Goal: Information Seeking & Learning: Learn about a topic

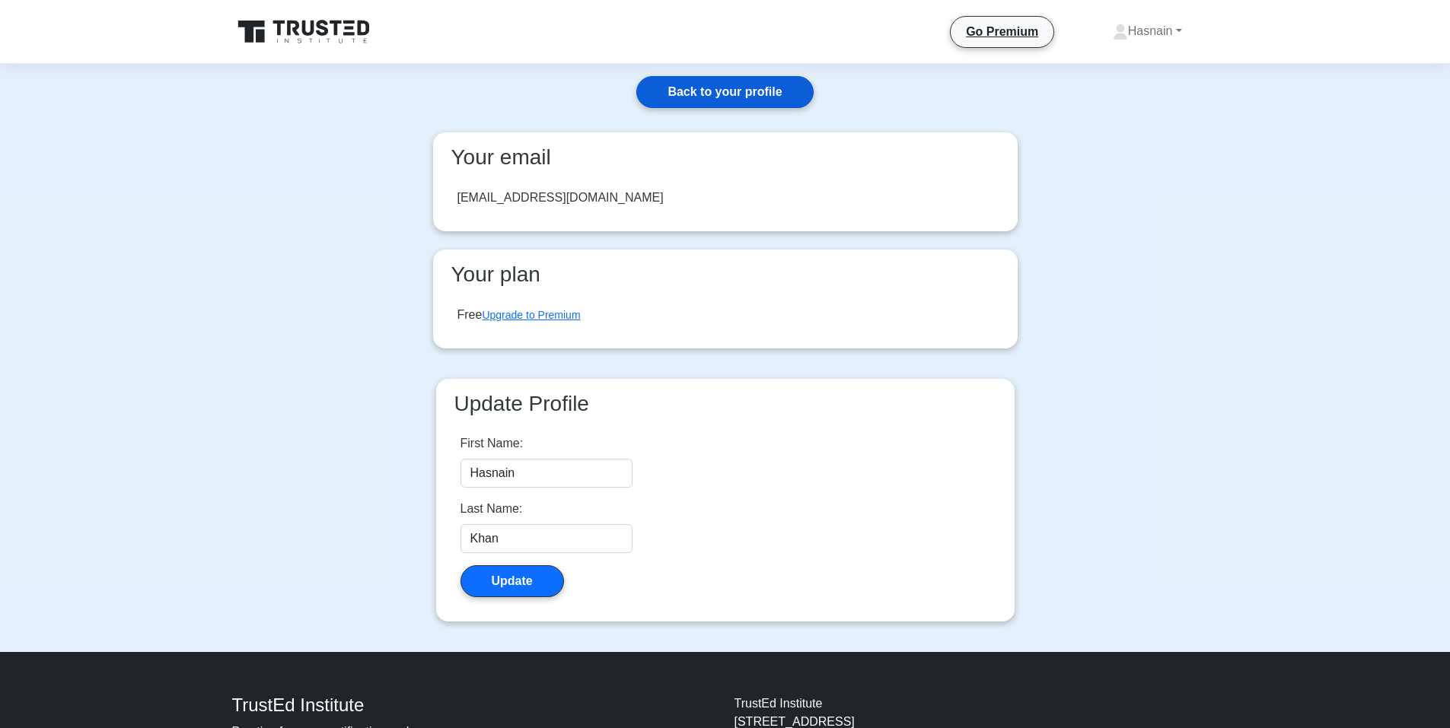
click at [710, 92] on link "Back to your profile" at bounding box center [724, 92] width 177 height 32
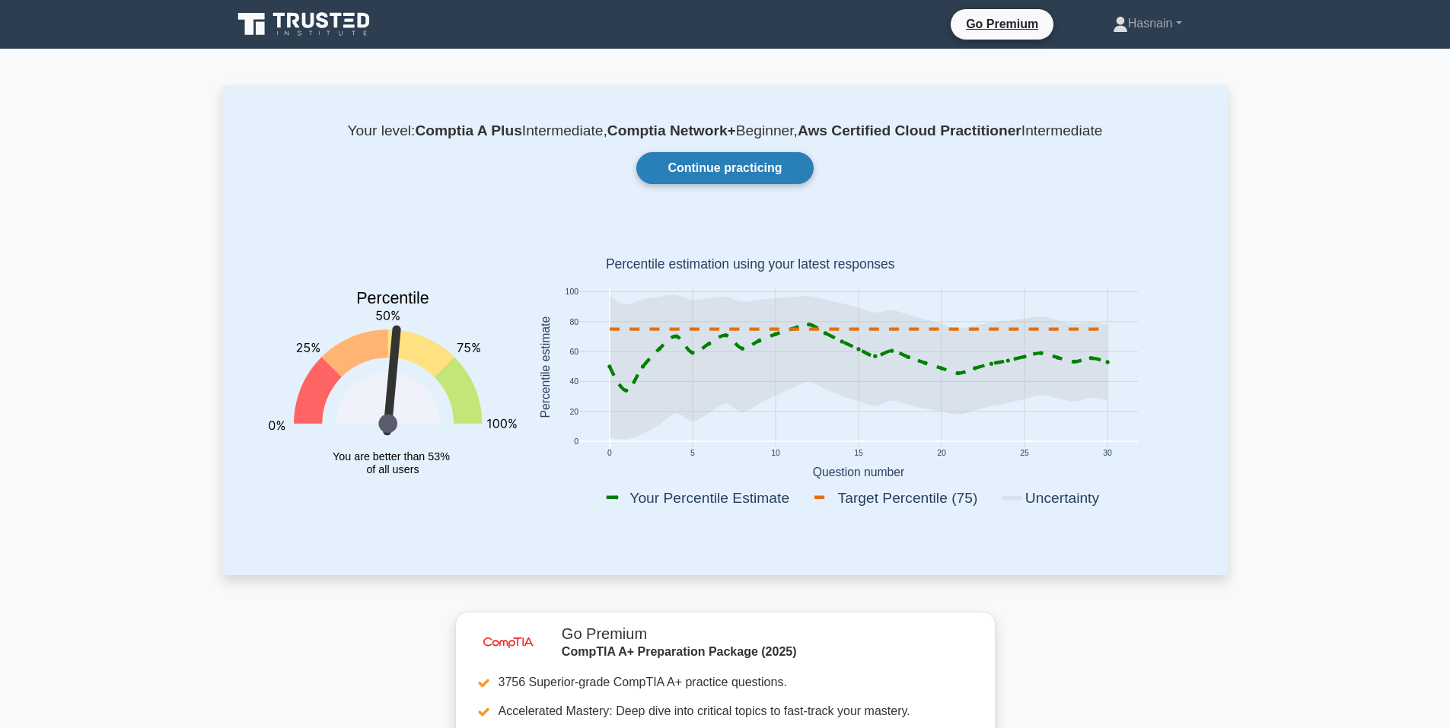
click at [706, 170] on link "Continue practicing" at bounding box center [724, 168] width 177 height 32
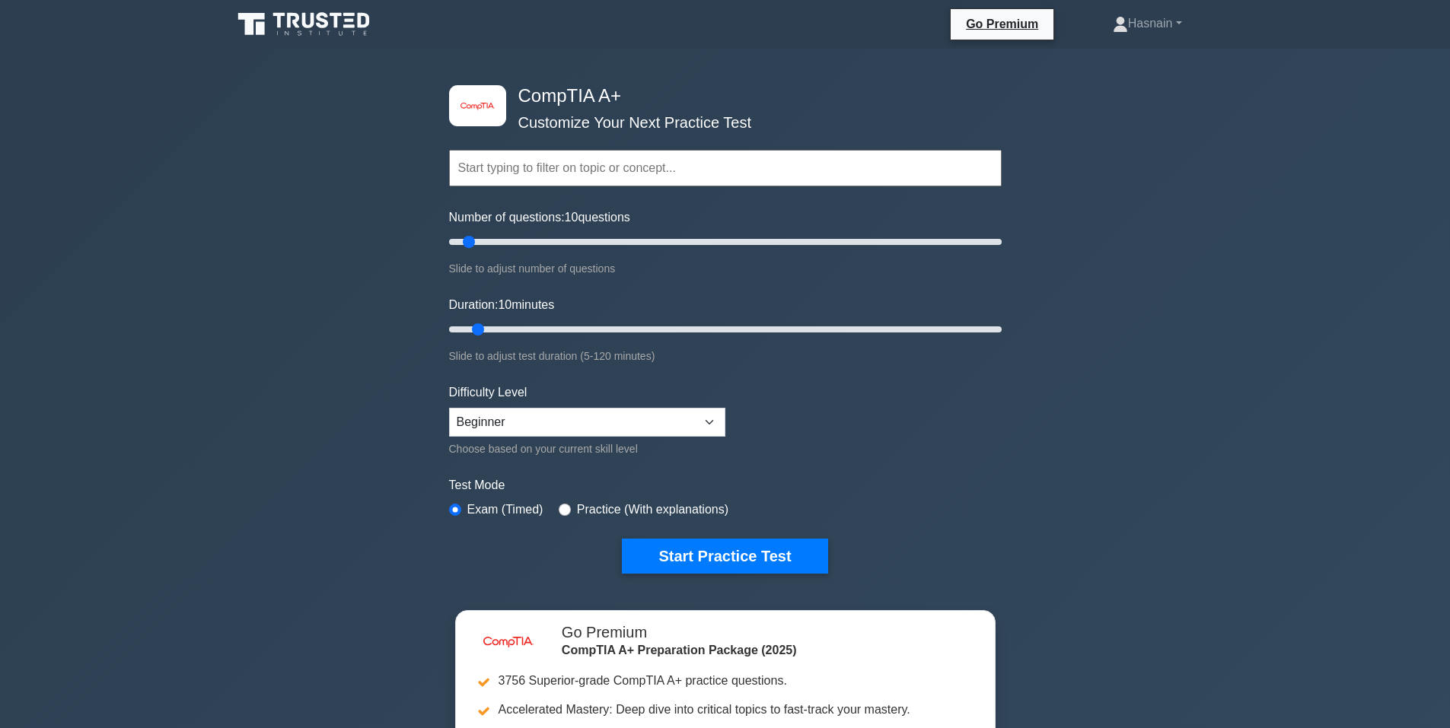
click at [613, 175] on input "text" at bounding box center [725, 168] width 552 height 37
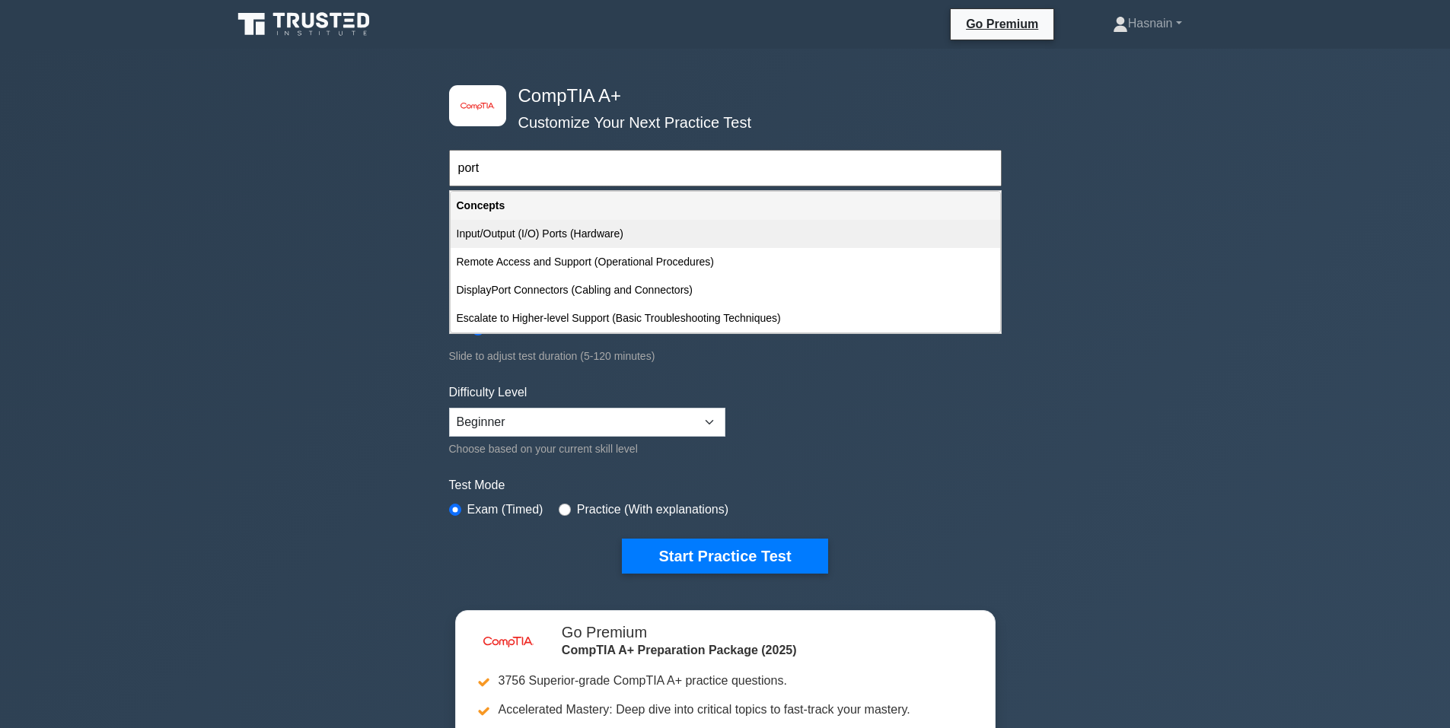
click at [578, 233] on div "Input/Output (I/O) Ports (Hardware)" at bounding box center [724, 234] width 549 height 28
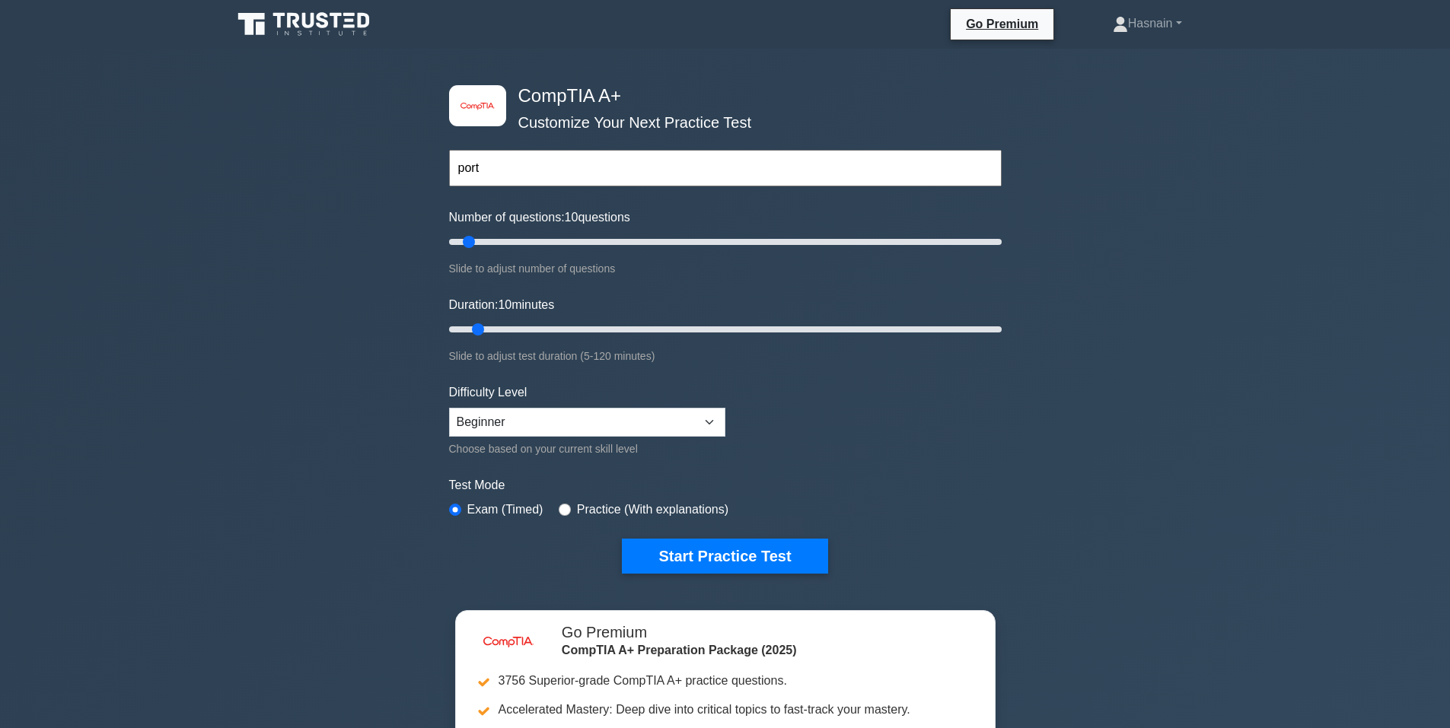
type input "Input/Output (I/O) Ports (Hardware)"
type input "5"
click at [460, 243] on input "Number of questions: 5 questions" at bounding box center [725, 242] width 552 height 18
type input "5"
click at [463, 335] on input "Duration: 10 minutes" at bounding box center [725, 329] width 552 height 18
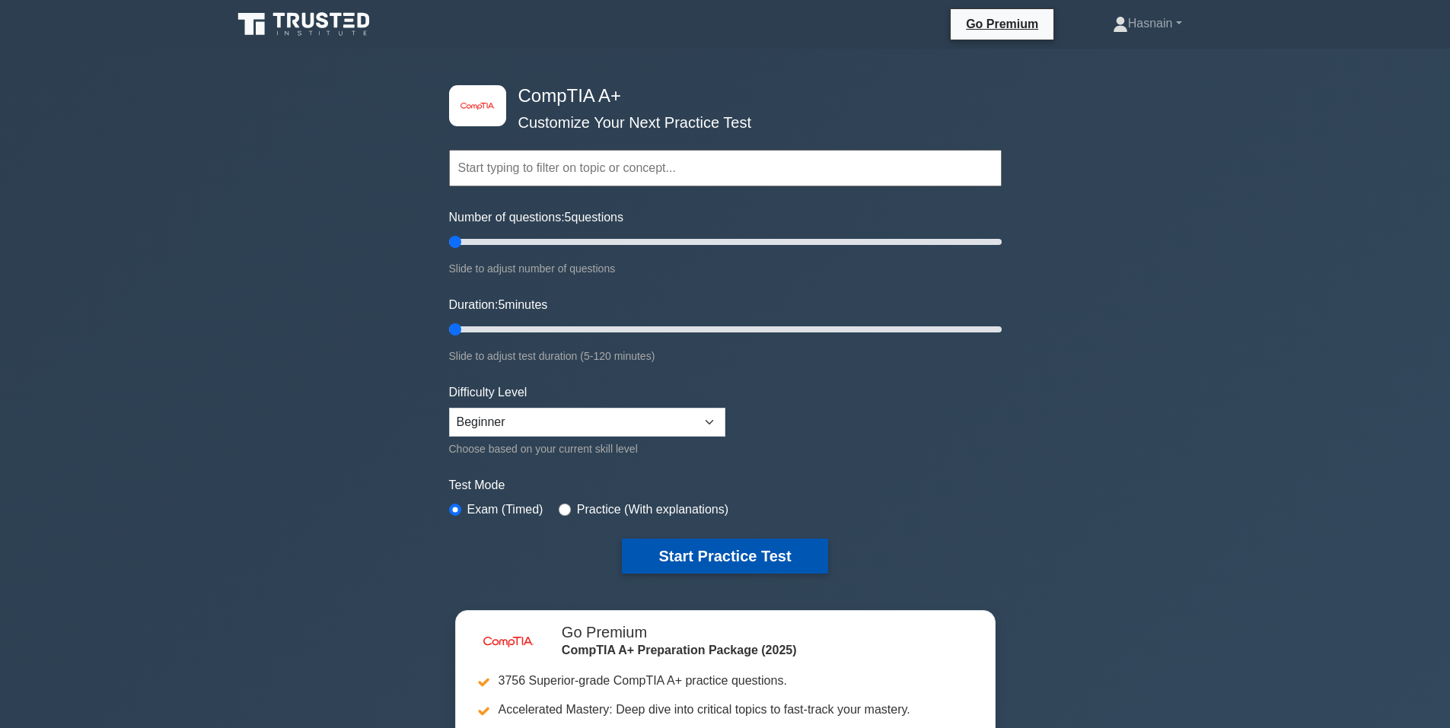
click at [762, 565] on button "Start Practice Test" at bounding box center [724, 556] width 205 height 35
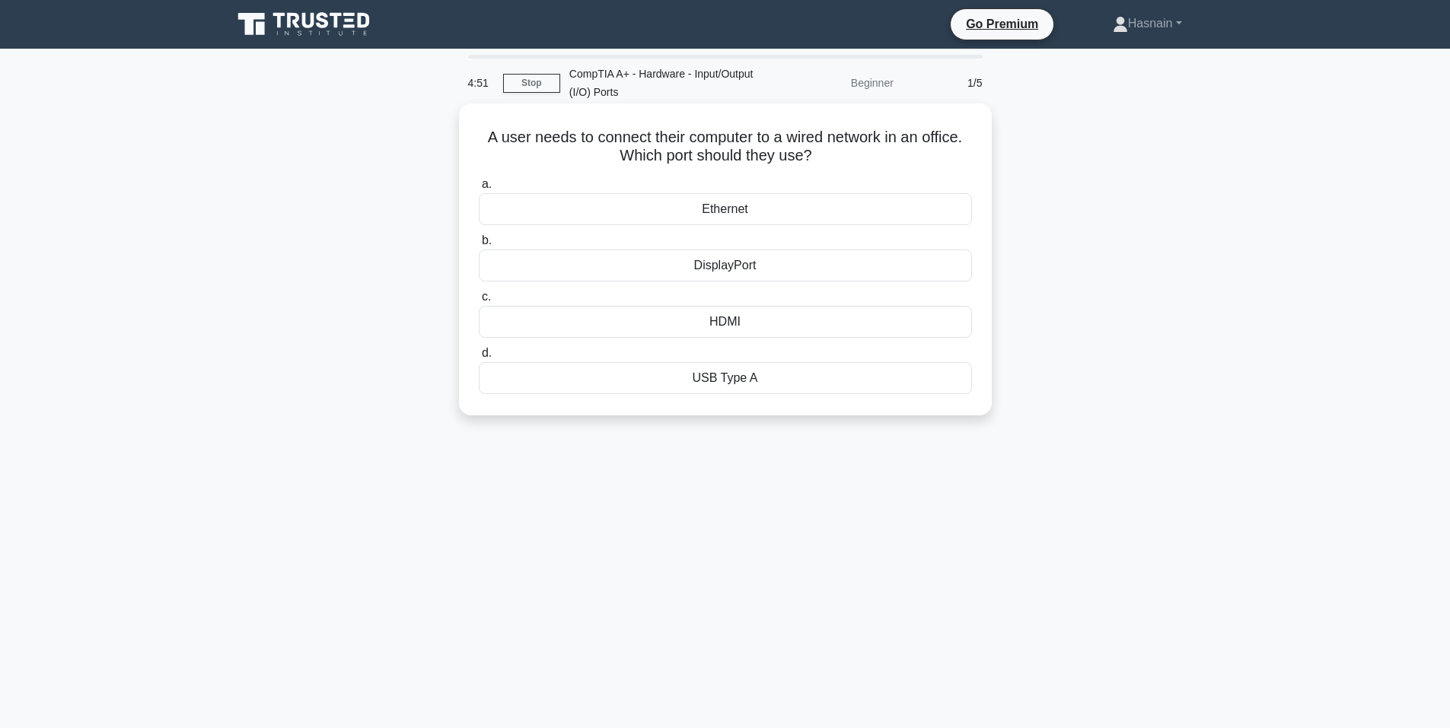
click at [731, 200] on div "Ethernet" at bounding box center [725, 209] width 493 height 32
click at [479, 189] on input "a. Ethernet" at bounding box center [479, 185] width 0 height 10
click at [771, 373] on div "Thunderbolt port" at bounding box center [725, 378] width 493 height 32
click at [479, 358] on input "d. Thunderbolt port" at bounding box center [479, 354] width 0 height 10
click at [708, 271] on div "USB" at bounding box center [725, 266] width 493 height 32
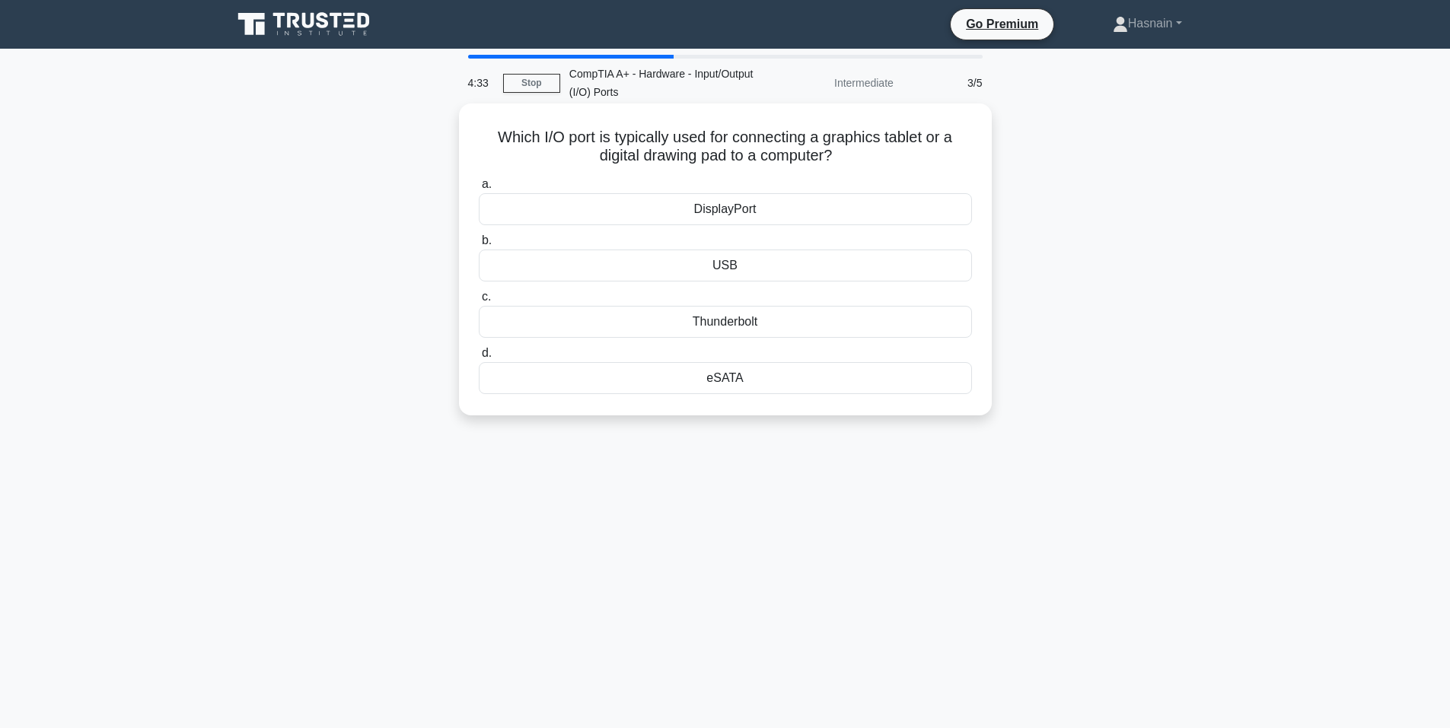
click at [479, 246] on input "b. USB" at bounding box center [479, 241] width 0 height 10
click at [769, 202] on div "3.5mm audio jack" at bounding box center [725, 209] width 493 height 32
click at [479, 189] on input "a. 3.5mm audio jack" at bounding box center [479, 185] width 0 height 10
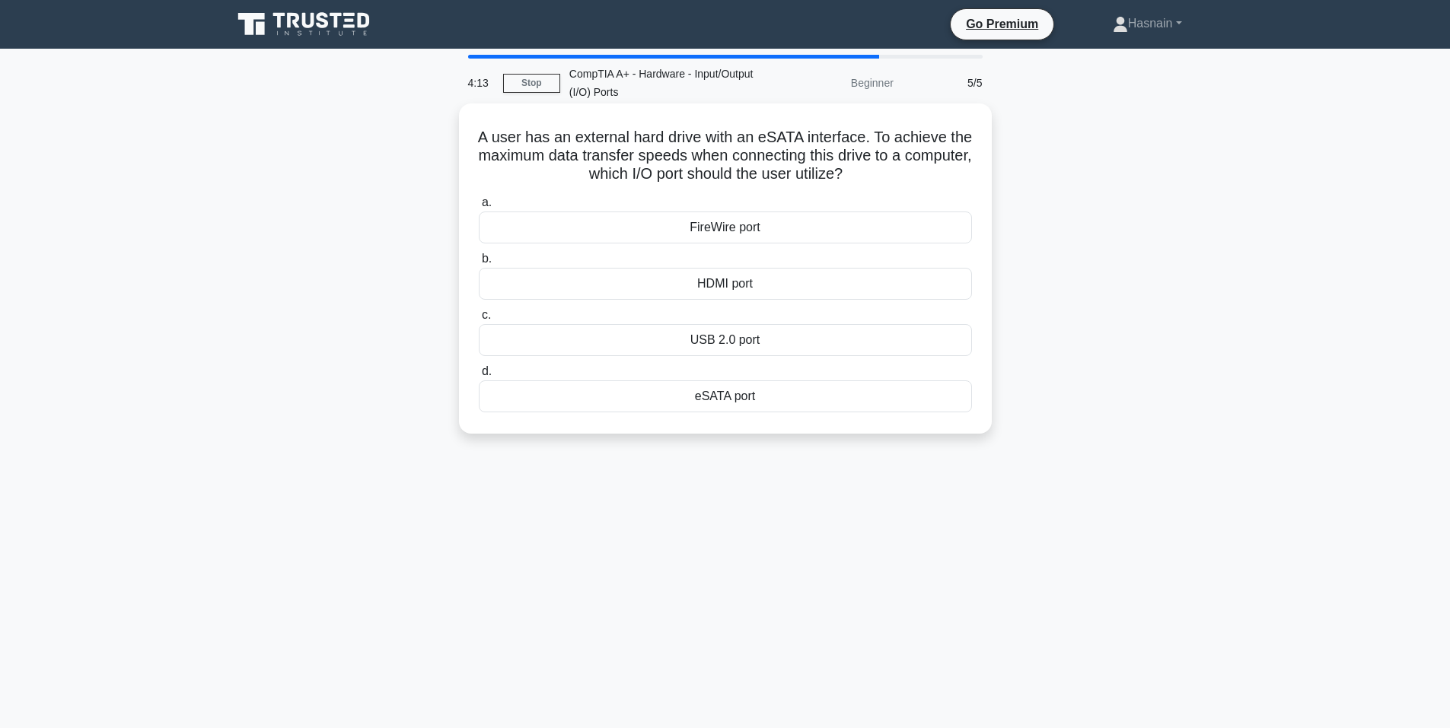
click at [738, 345] on div "USB 2.0 port" at bounding box center [725, 340] width 493 height 32
click at [479, 320] on input "c. USB 2.0 port" at bounding box center [479, 315] width 0 height 10
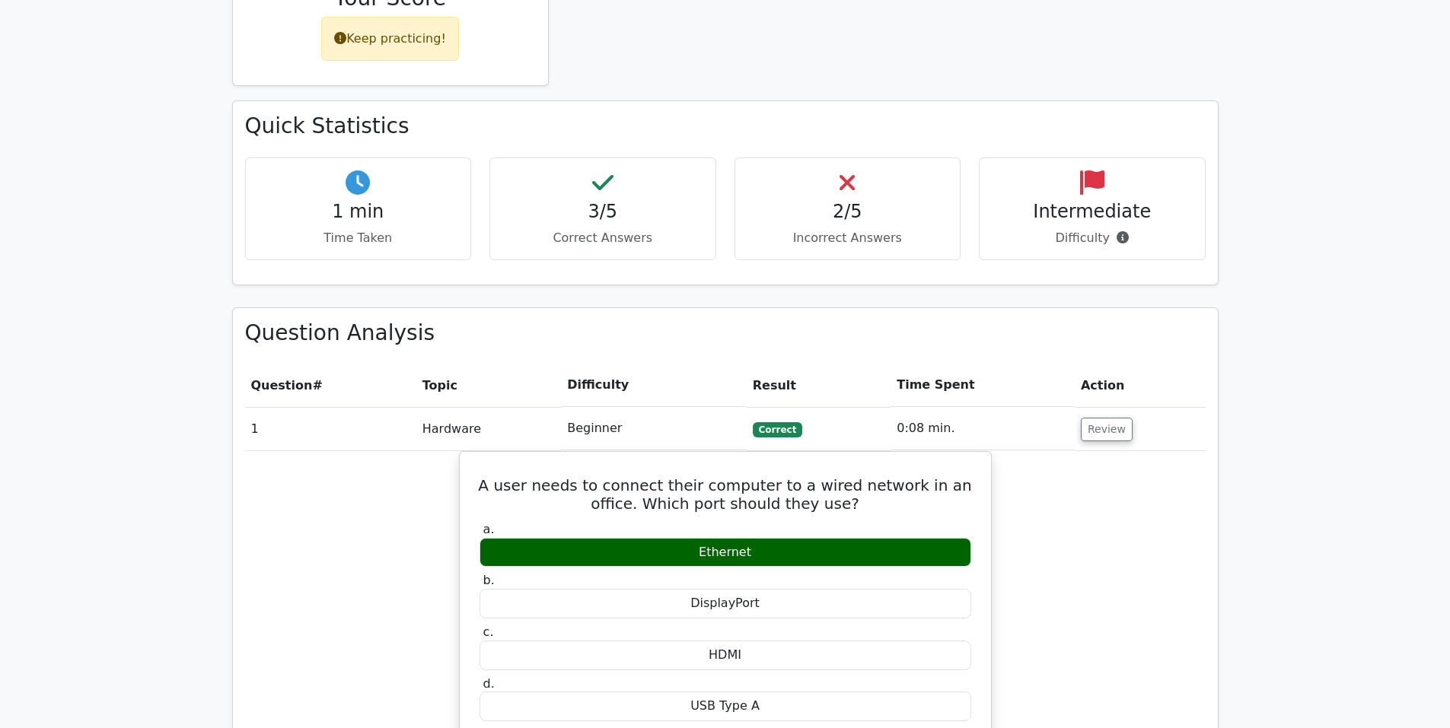
scroll to position [1141, 0]
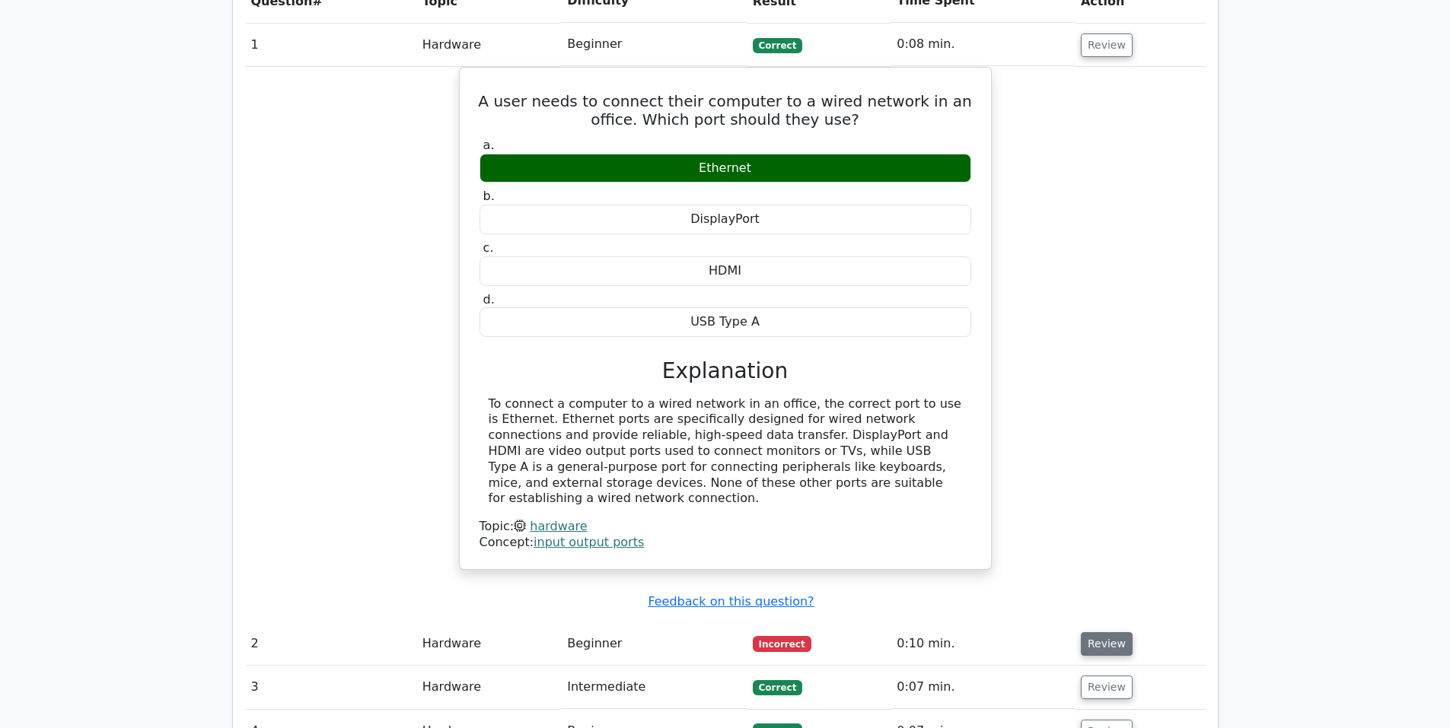
click at [1101, 632] on button "Review" at bounding box center [1107, 644] width 52 height 24
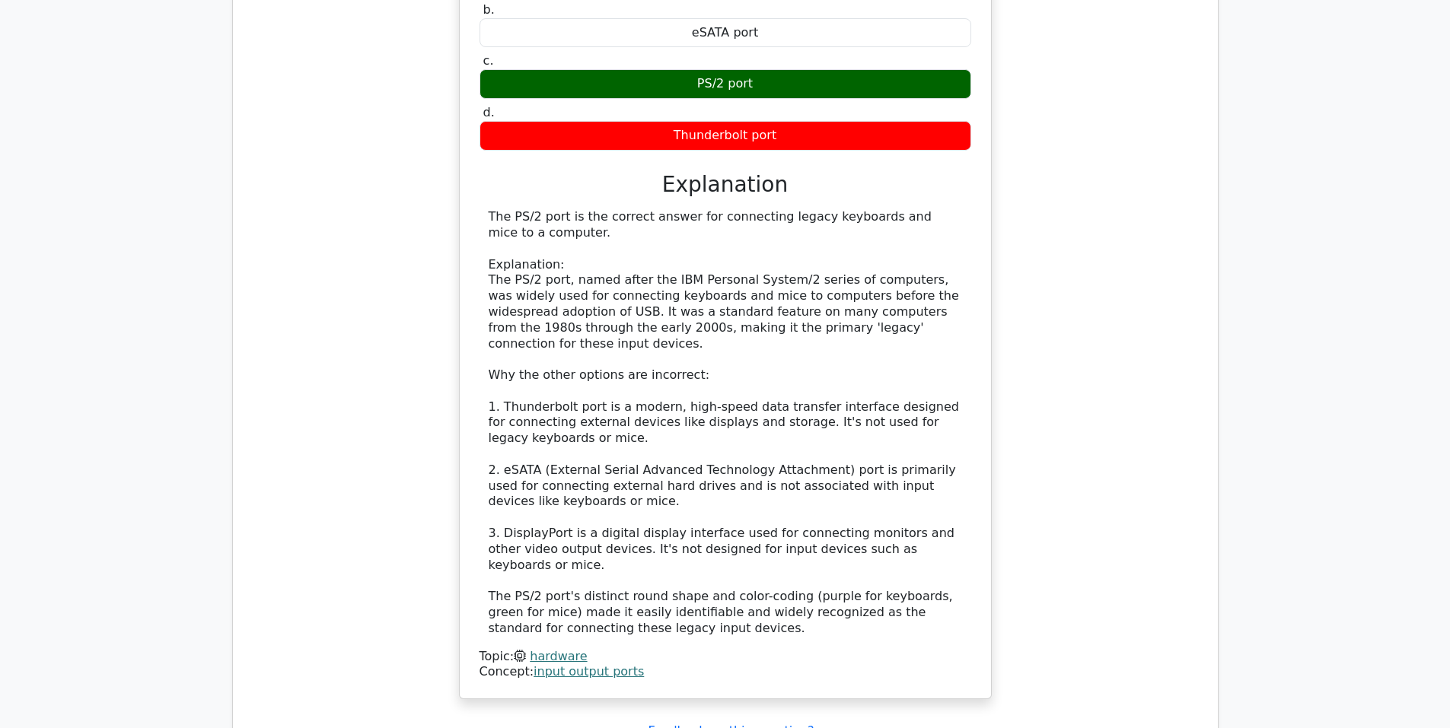
scroll to position [2283, 0]
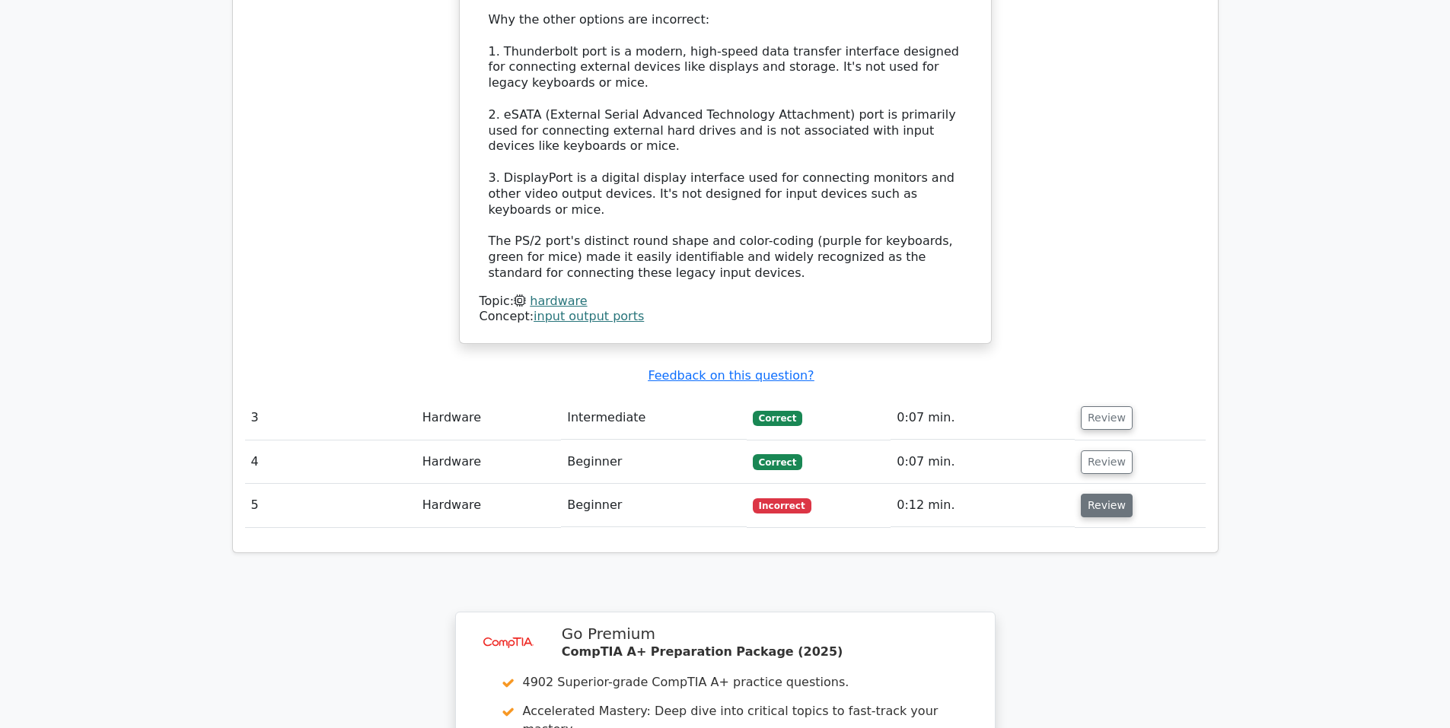
click at [1108, 494] on button "Review" at bounding box center [1107, 506] width 52 height 24
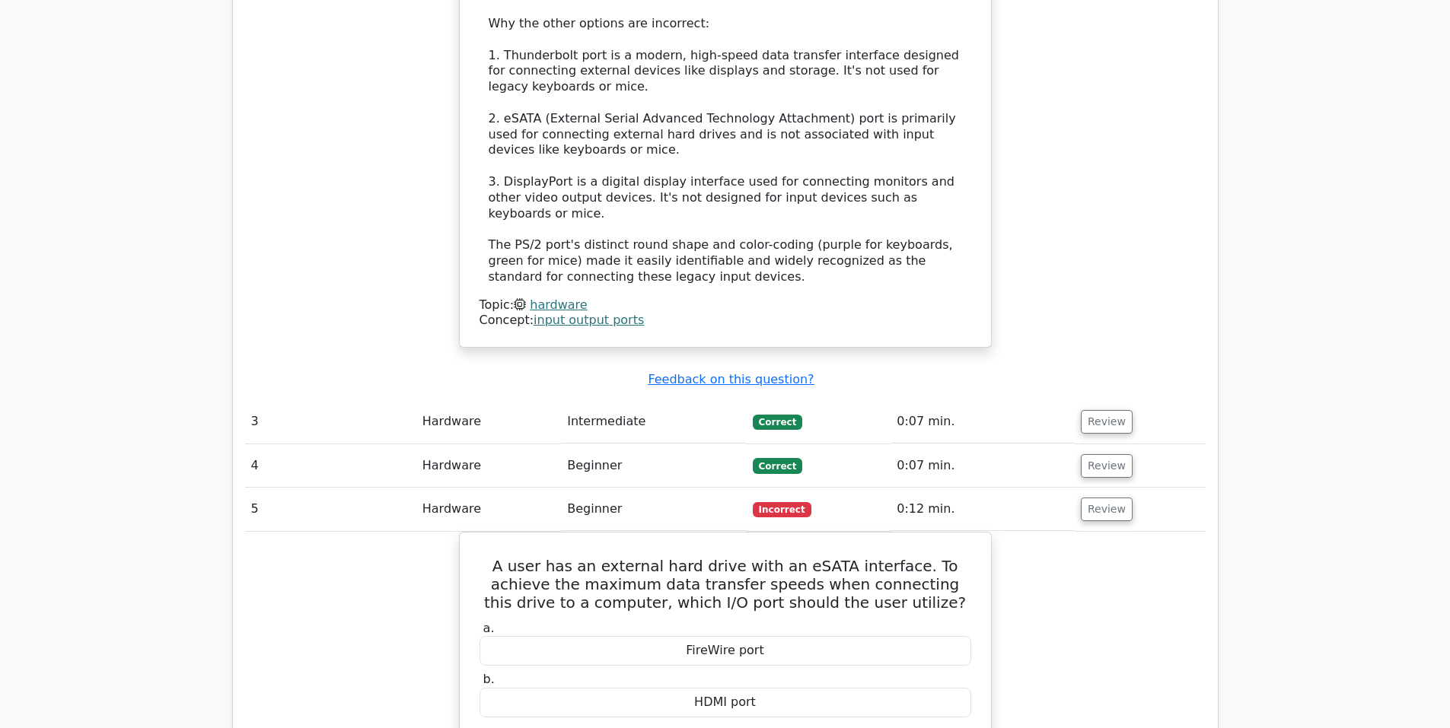
scroll to position [3342, 0]
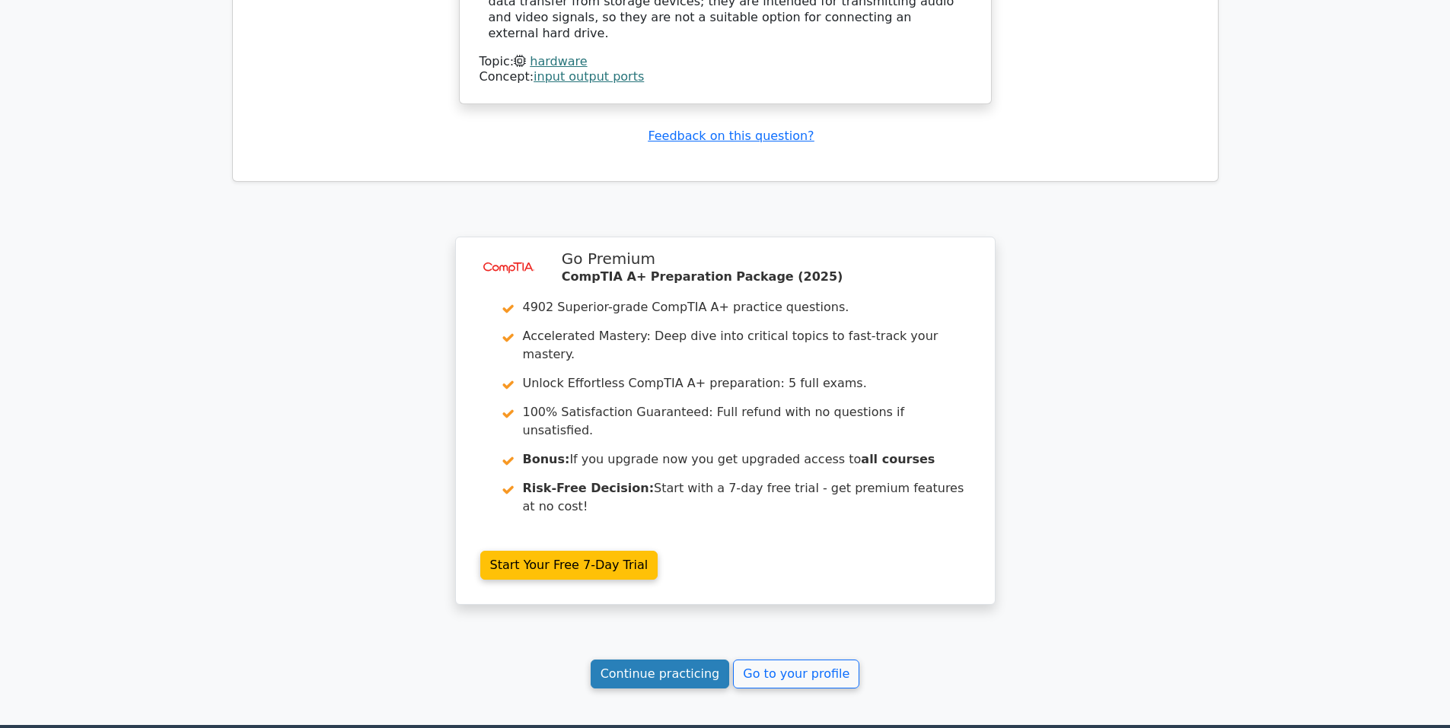
click at [647, 660] on link "Continue practicing" at bounding box center [659, 674] width 139 height 29
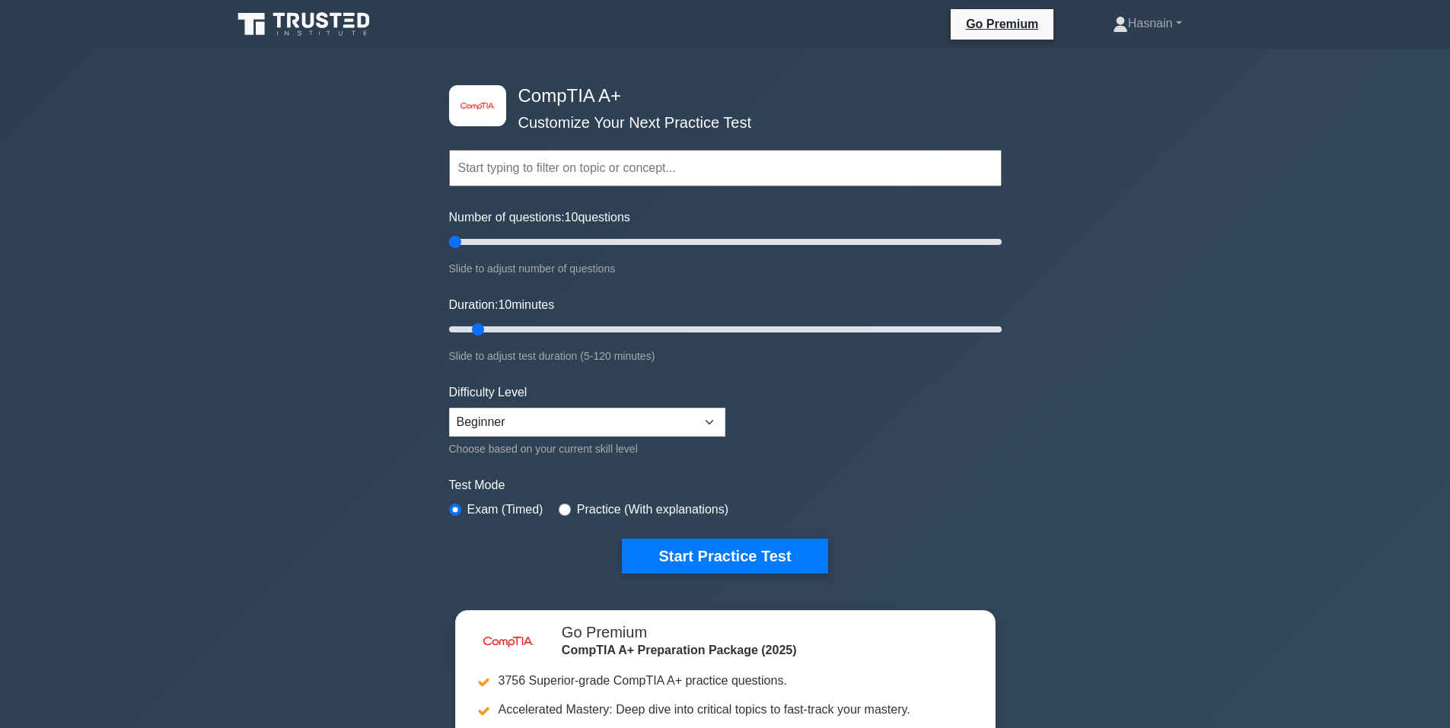
drag, startPoint x: 471, startPoint y: 244, endPoint x: 456, endPoint y: 244, distance: 15.2
type input "5"
click at [456, 244] on input "Number of questions: 10 questions" at bounding box center [725, 242] width 552 height 18
click at [683, 548] on button "Start Practice Test" at bounding box center [724, 556] width 205 height 35
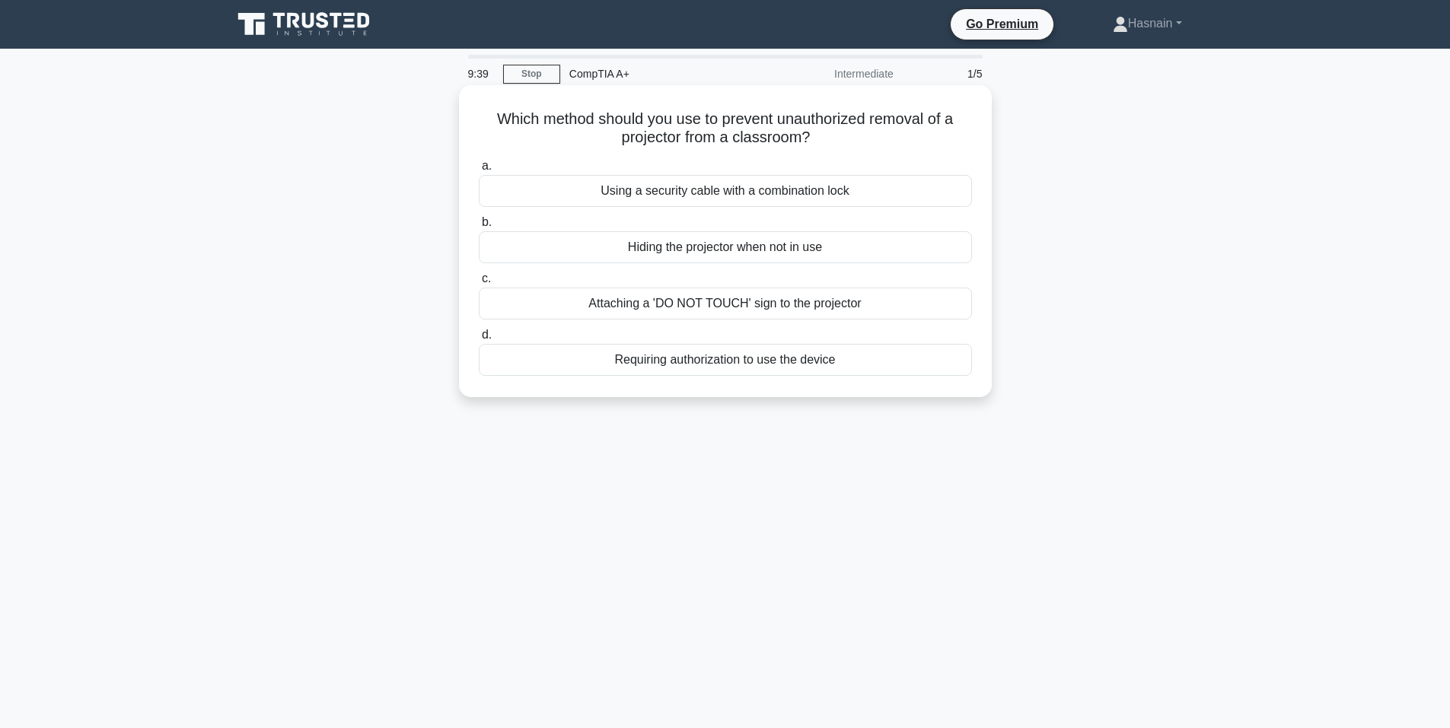
click at [805, 356] on div "Requiring authorization to use the device" at bounding box center [725, 360] width 493 height 32
click at [479, 340] on input "d. Requiring authorization to use the device" at bounding box center [479, 335] width 0 height 10
click at [816, 294] on div "Static electricity damaging the CMOS battery" at bounding box center [725, 304] width 493 height 32
click at [479, 284] on input "c. Static electricity damaging the CMOS battery" at bounding box center [479, 279] width 0 height 10
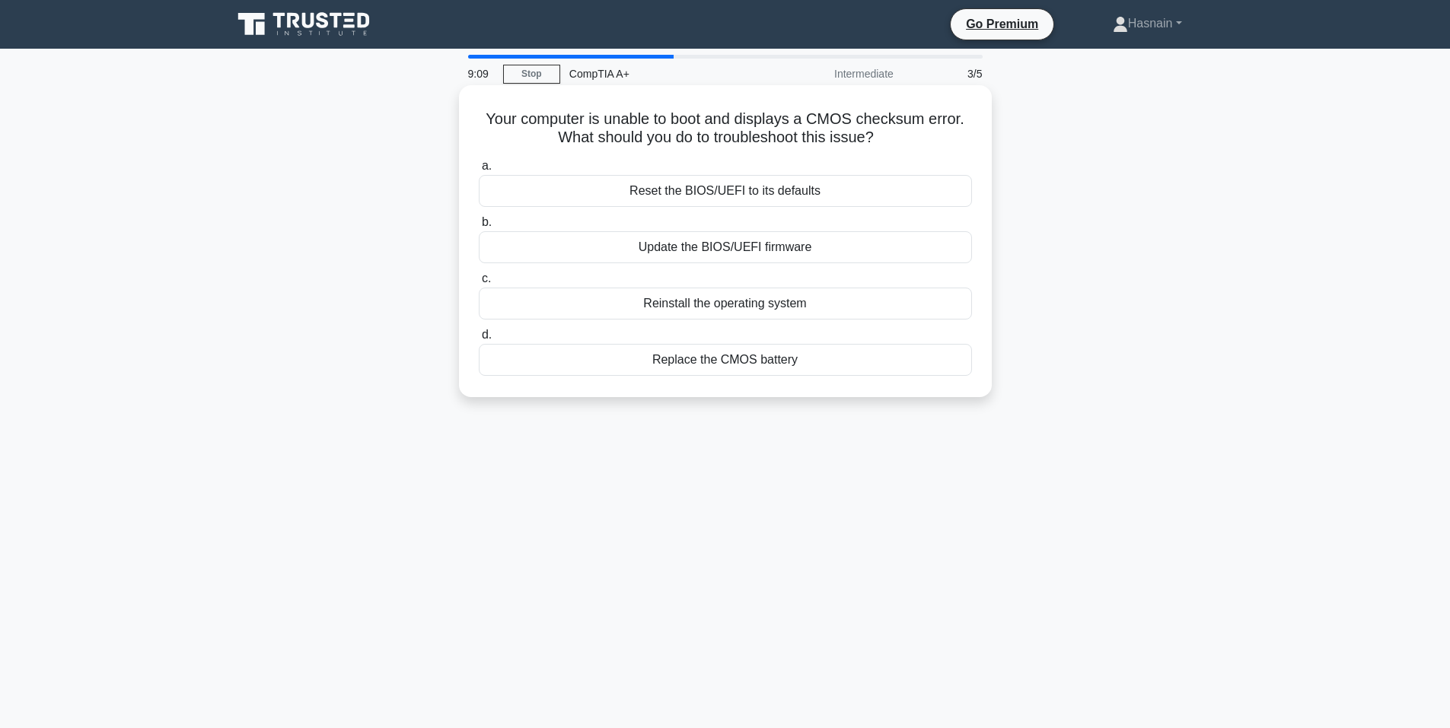
click at [774, 183] on div "Reset the BIOS/UEFI to its defaults" at bounding box center [725, 191] width 493 height 32
click at [479, 171] on input "a. Reset the BIOS/UEFI to its defaults" at bounding box center [479, 166] width 0 height 10
click at [823, 246] on div "Set all fans to maximum speed" at bounding box center [725, 247] width 493 height 32
click at [479, 228] on input "b. Set all fans to maximum speed" at bounding box center [479, 223] width 0 height 10
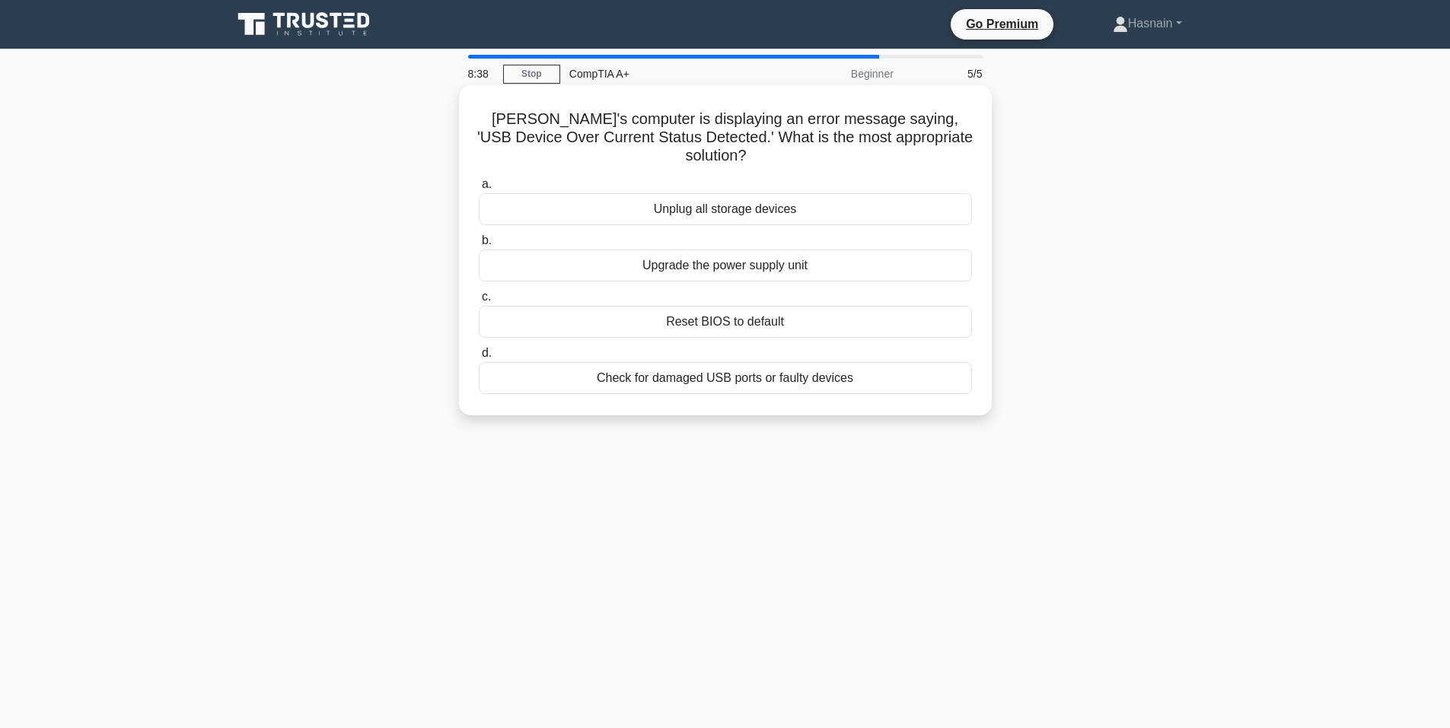
click at [851, 362] on div "Check for damaged USB ports or faulty devices" at bounding box center [725, 378] width 493 height 32
click at [479, 356] on input "d. Check for damaged USB ports or faulty devices" at bounding box center [479, 354] width 0 height 10
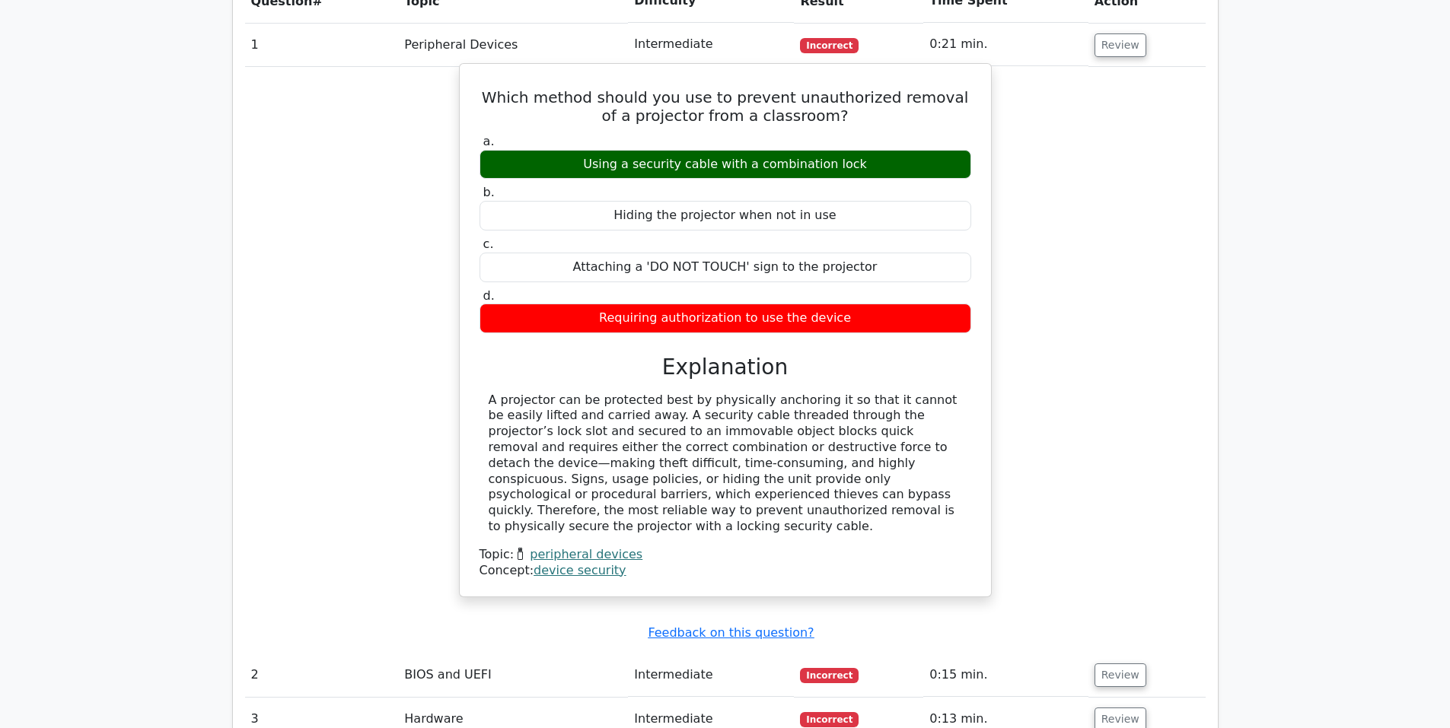
scroll to position [1522, 0]
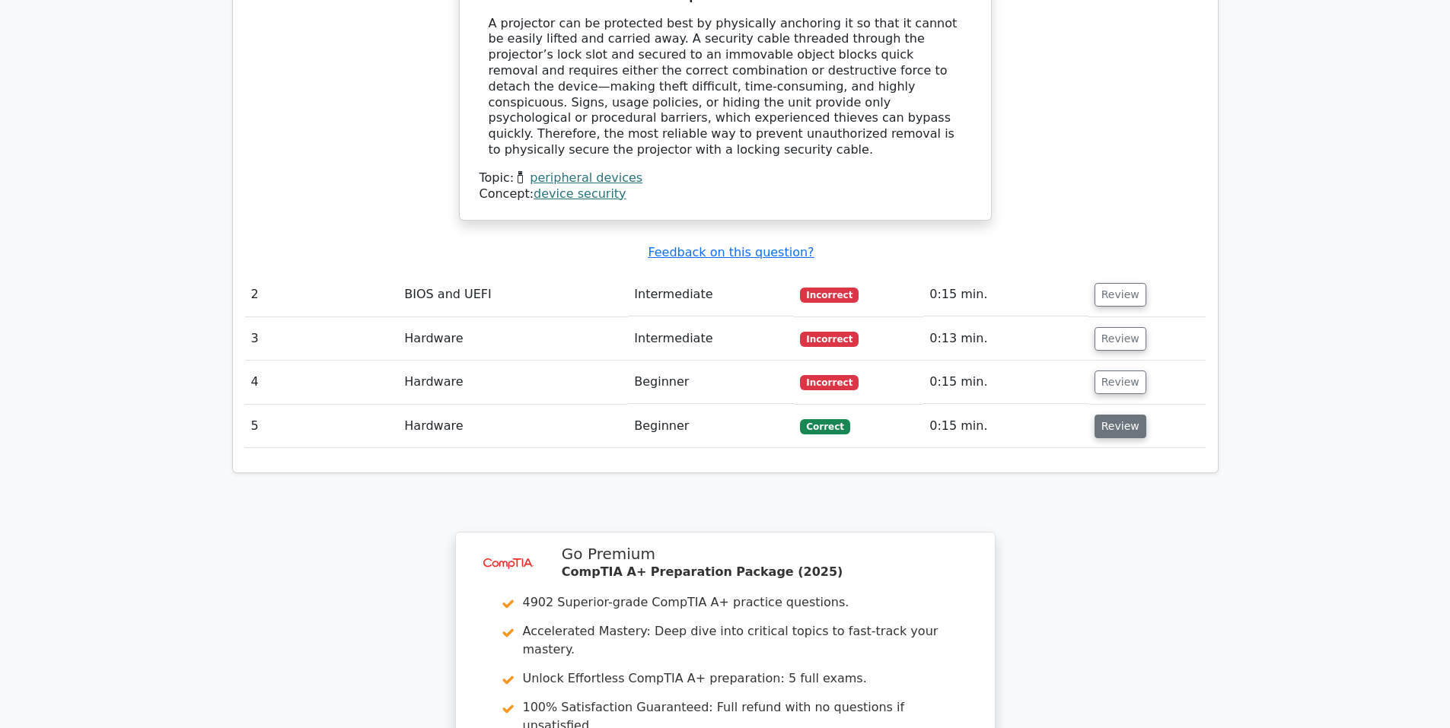
click at [1106, 415] on button "Review" at bounding box center [1120, 427] width 52 height 24
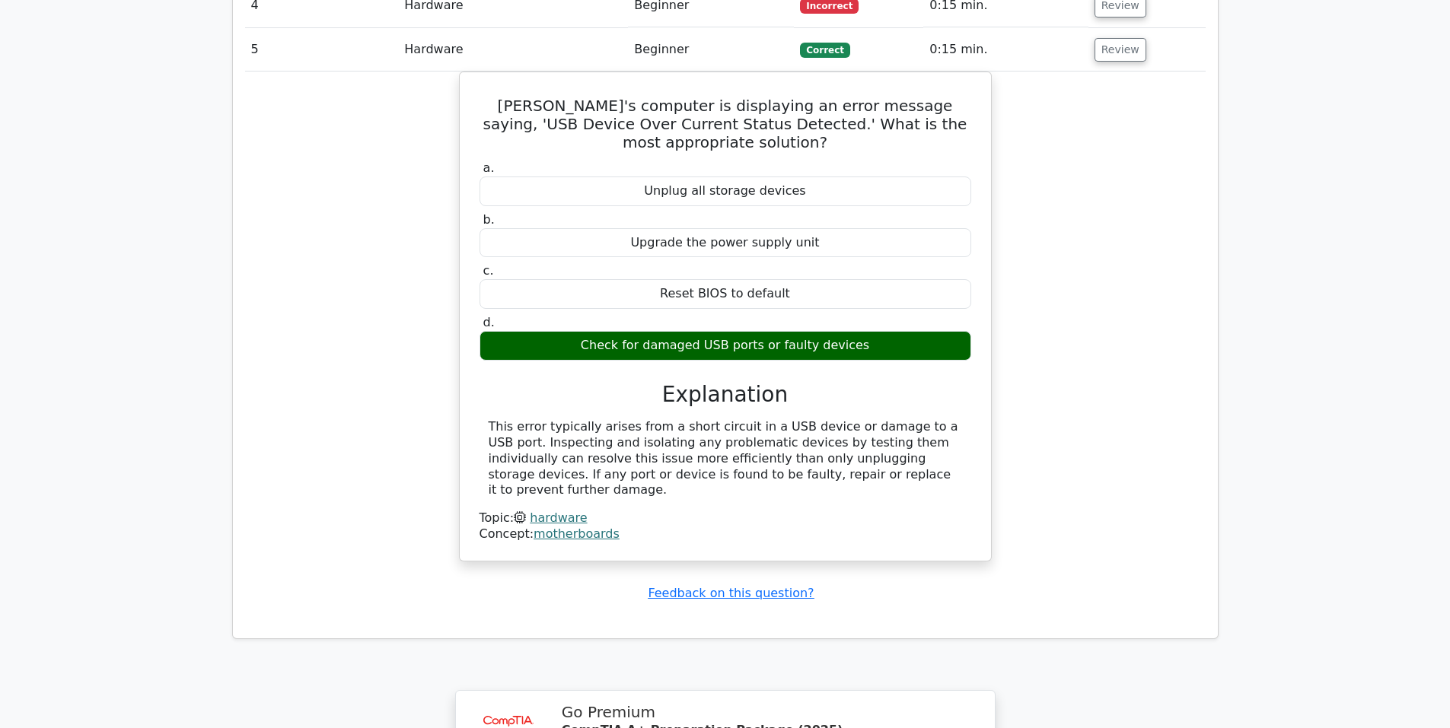
scroll to position [2389, 0]
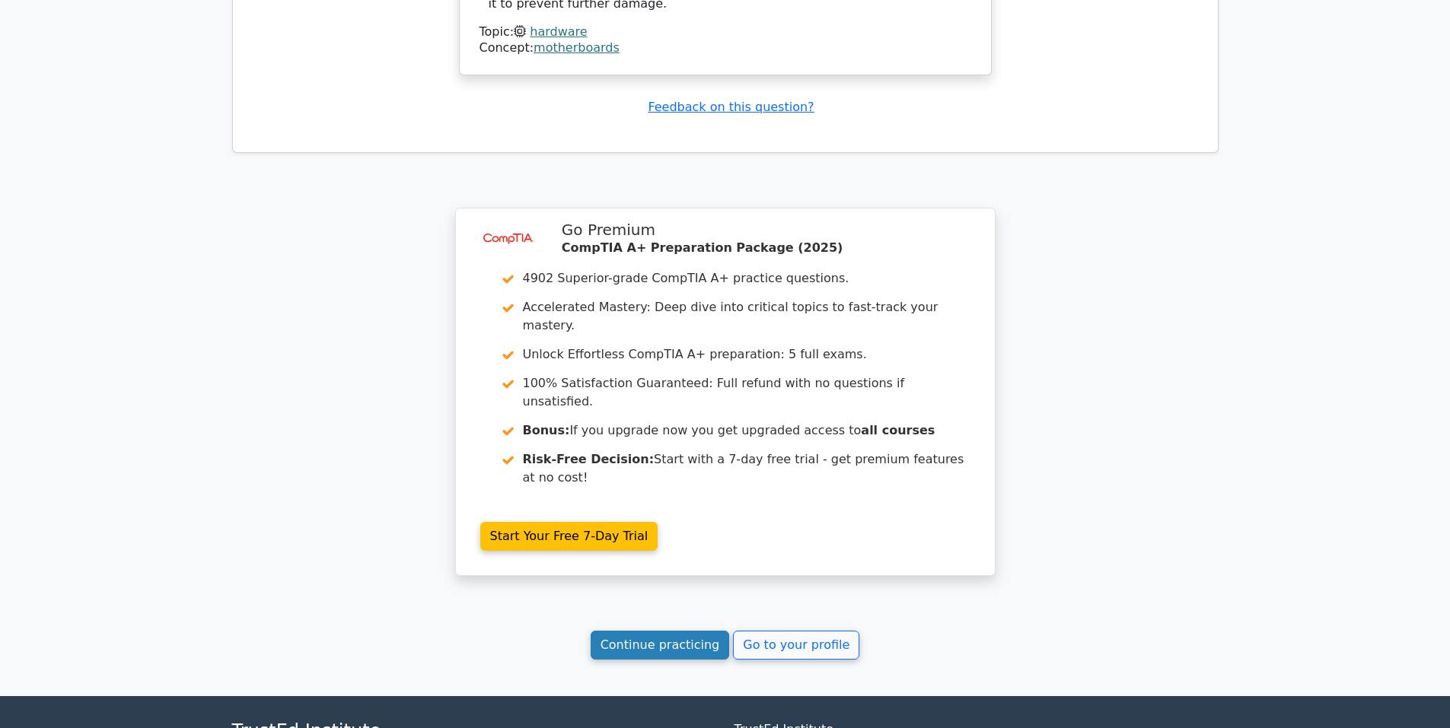
click at [687, 631] on link "Continue practicing" at bounding box center [659, 645] width 139 height 29
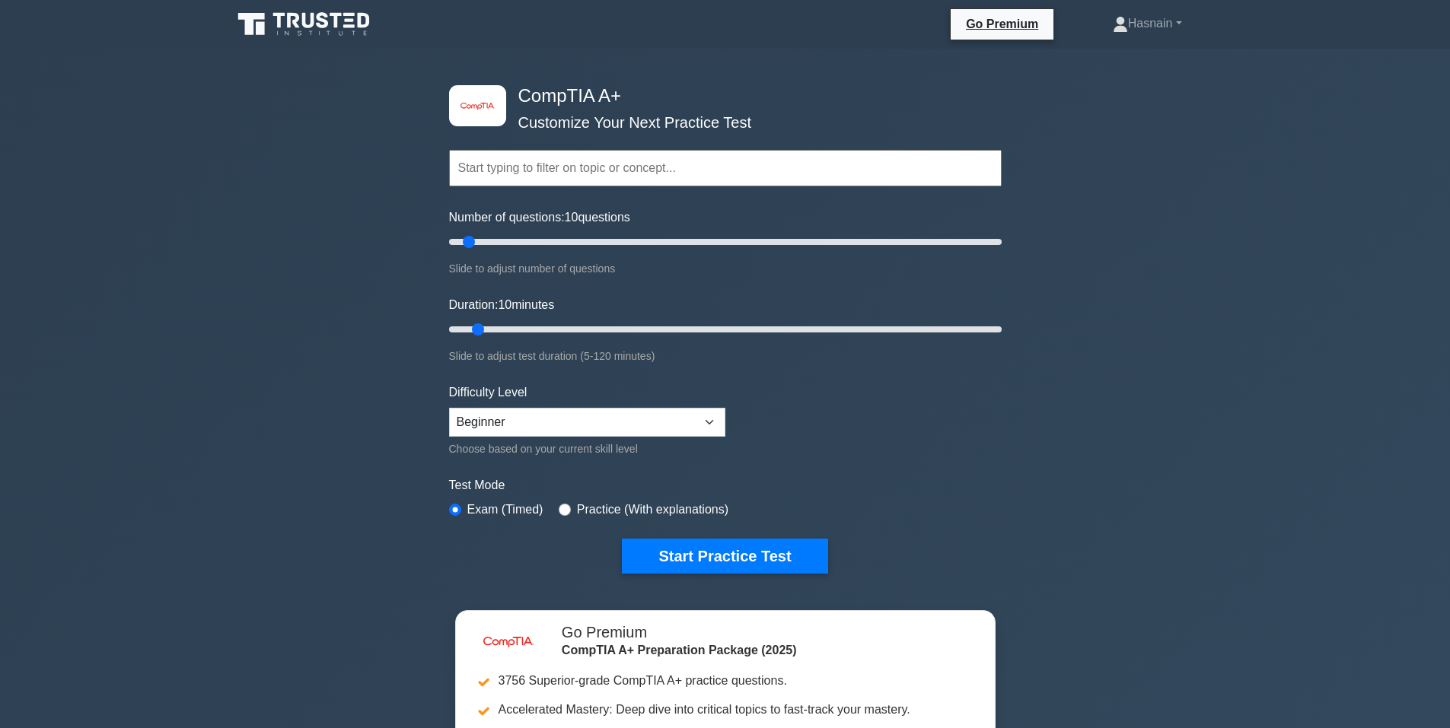
click at [668, 168] on input "text" at bounding box center [725, 168] width 552 height 37
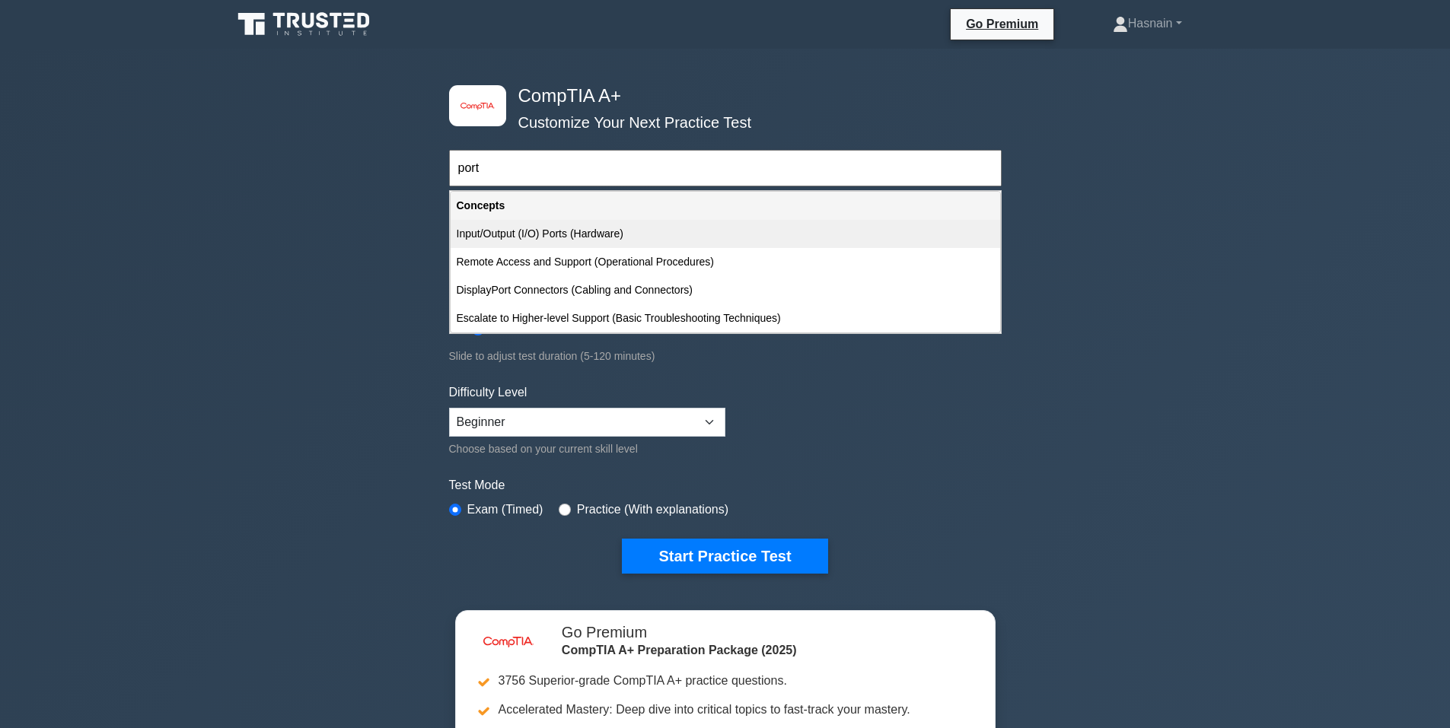
click at [626, 233] on div "Input/Output (I/O) Ports (Hardware)" at bounding box center [724, 234] width 549 height 28
type input "Input/Output (I/O) Ports (Hardware)"
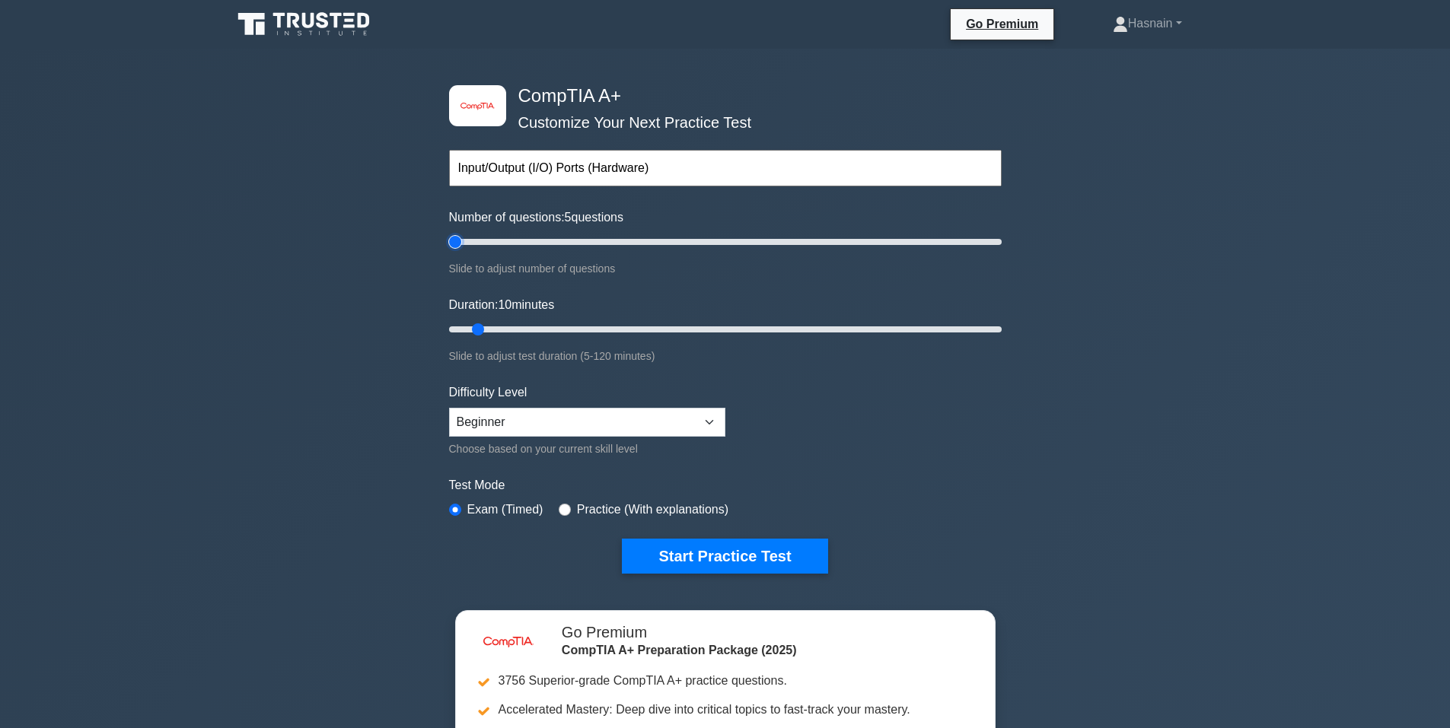
drag, startPoint x: 460, startPoint y: 248, endPoint x: 447, endPoint y: 246, distance: 13.1
type input "5"
click at [449, 246] on input "Number of questions: 5 questions" at bounding box center [725, 242] width 552 height 18
drag, startPoint x: 456, startPoint y: 324, endPoint x: 438, endPoint y: 337, distance: 21.8
type input "5"
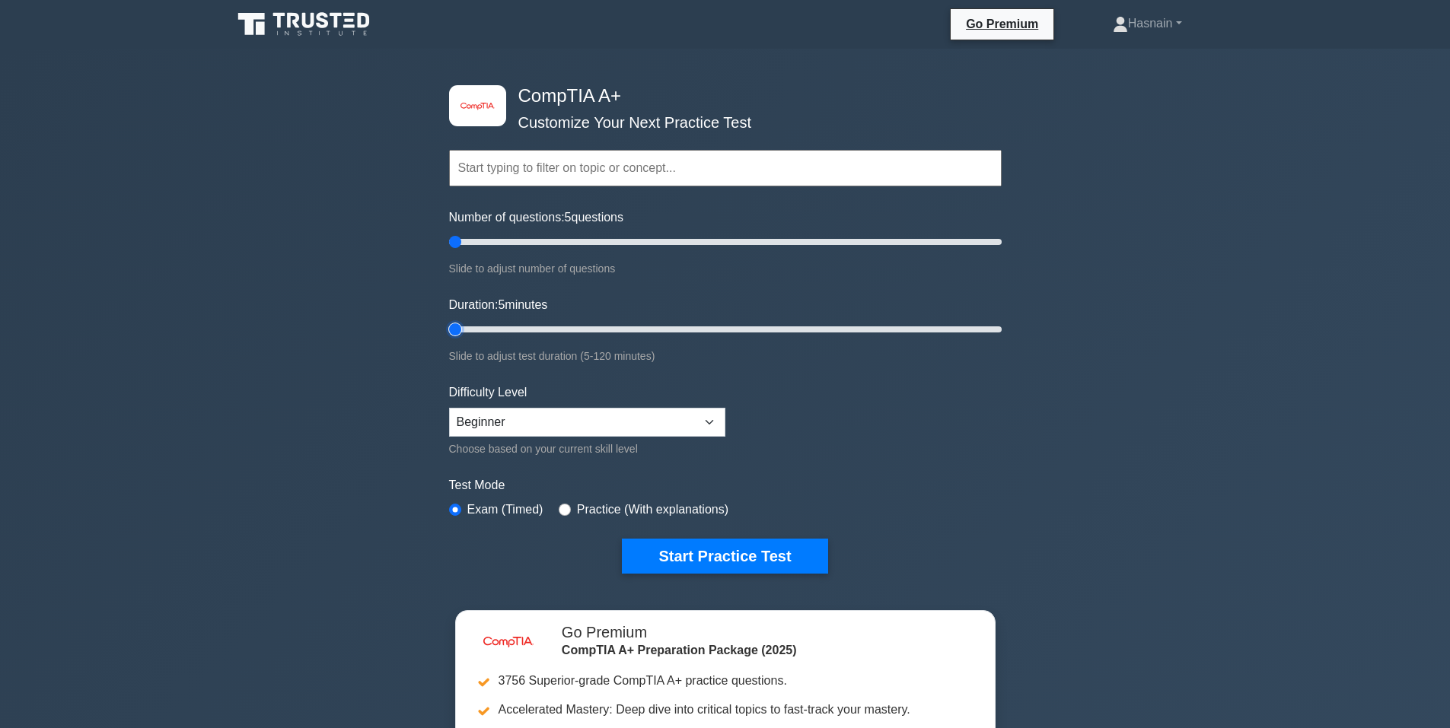
click at [449, 337] on input "Duration: 5 minutes" at bounding box center [725, 329] width 552 height 18
click at [699, 543] on button "Start Practice Test" at bounding box center [724, 556] width 205 height 35
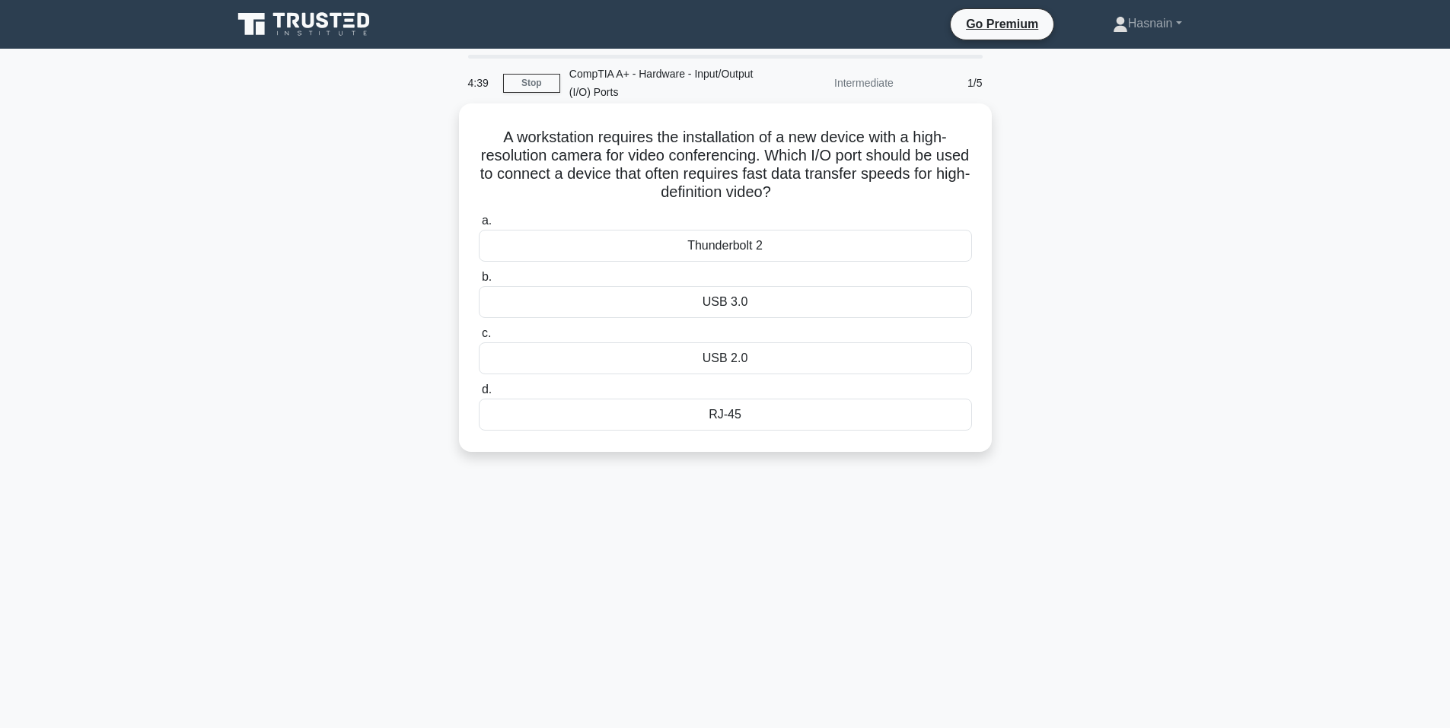
click at [749, 294] on div "USB 3.0" at bounding box center [725, 302] width 493 height 32
click at [479, 282] on input "b. USB 3.0" at bounding box center [479, 277] width 0 height 10
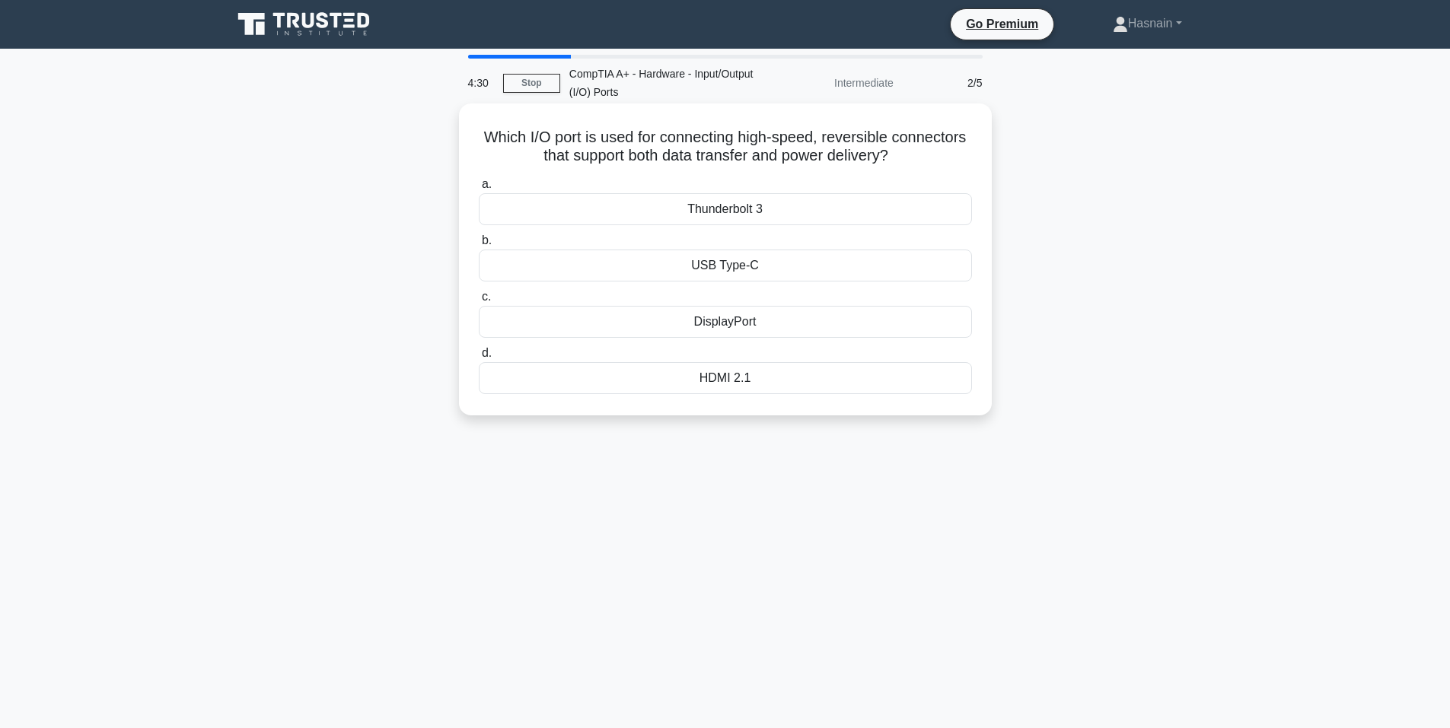
click at [750, 266] on div "USB Type-C" at bounding box center [725, 266] width 493 height 32
click at [479, 246] on input "b. USB Type-C" at bounding box center [479, 241] width 0 height 10
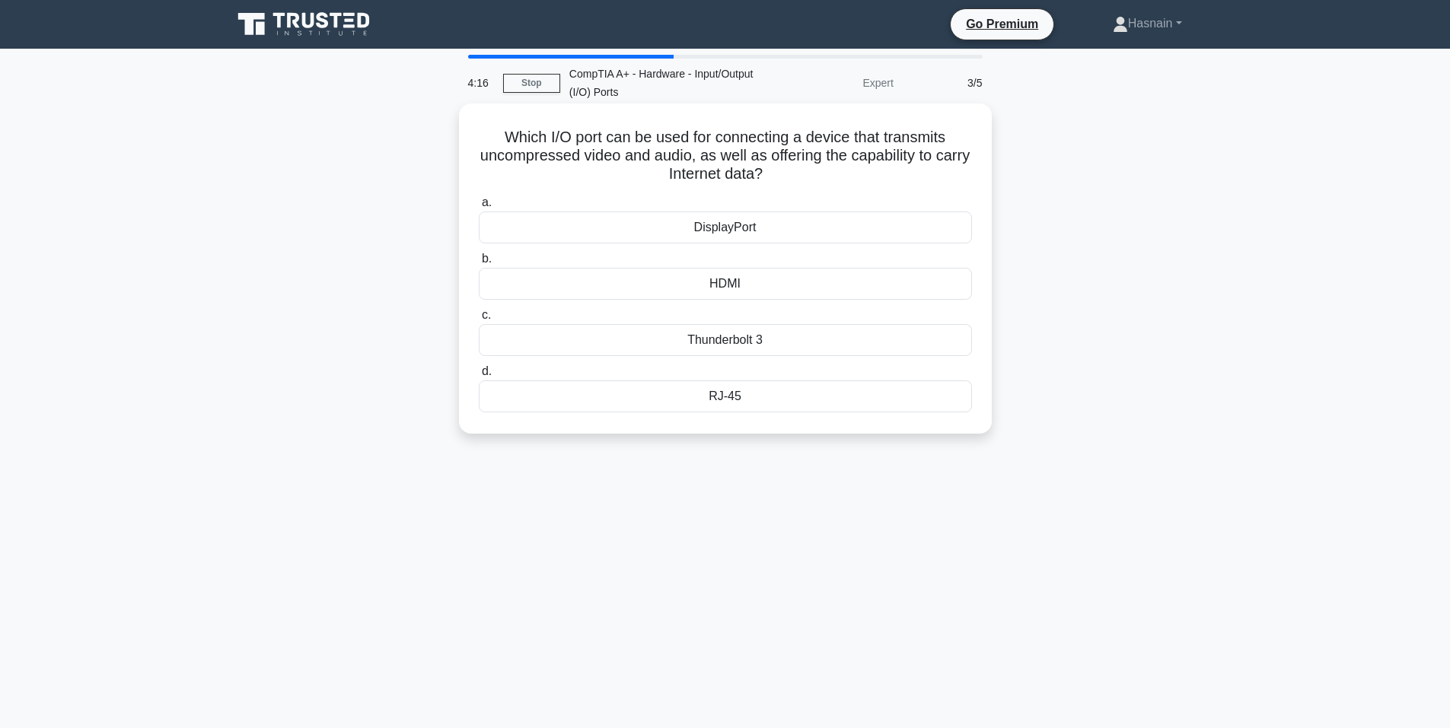
click at [756, 216] on div "DisplayPort" at bounding box center [725, 228] width 493 height 32
click at [479, 208] on input "a. DisplayPort" at bounding box center [479, 203] width 0 height 10
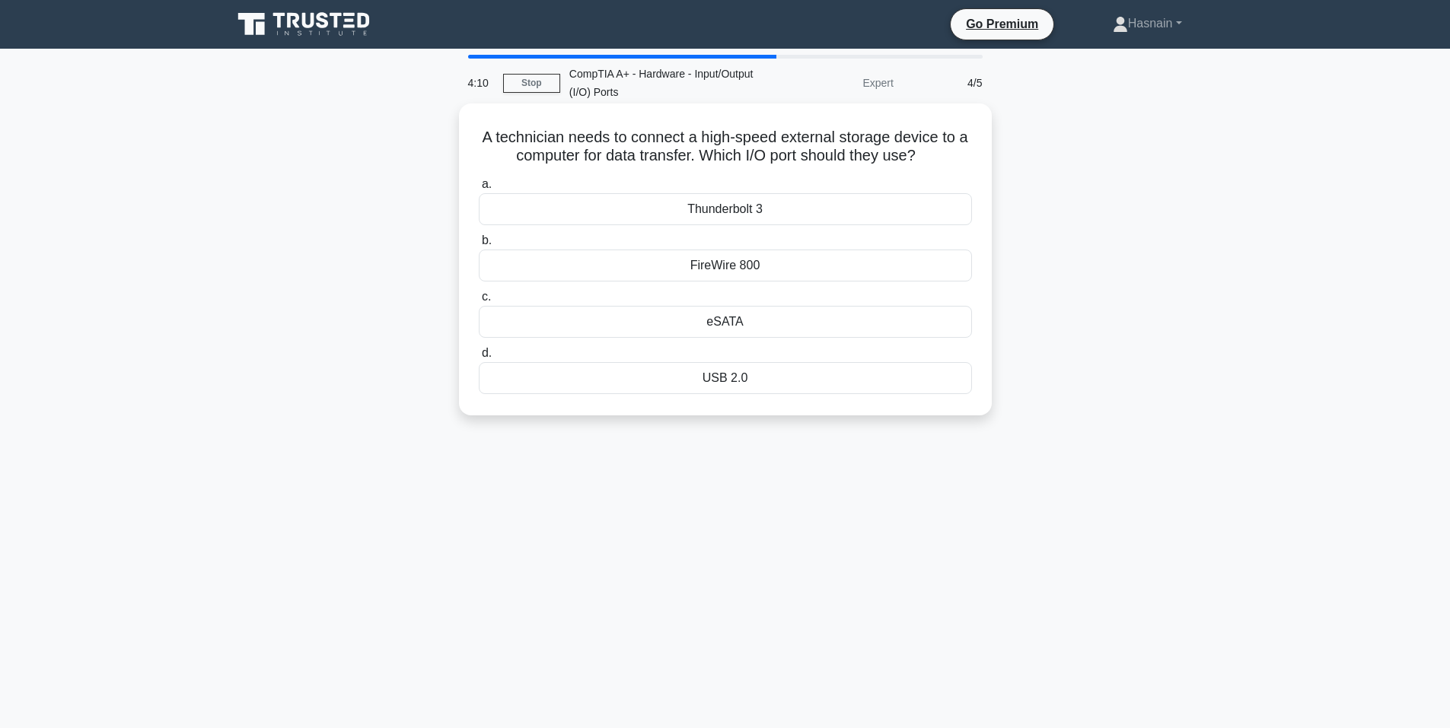
click at [730, 323] on div "eSATA" at bounding box center [725, 322] width 493 height 32
click at [479, 302] on input "c. eSATA" at bounding box center [479, 297] width 0 height 10
click at [728, 202] on div "XLR" at bounding box center [725, 209] width 493 height 32
click at [479, 189] on input "a. XLR" at bounding box center [479, 185] width 0 height 10
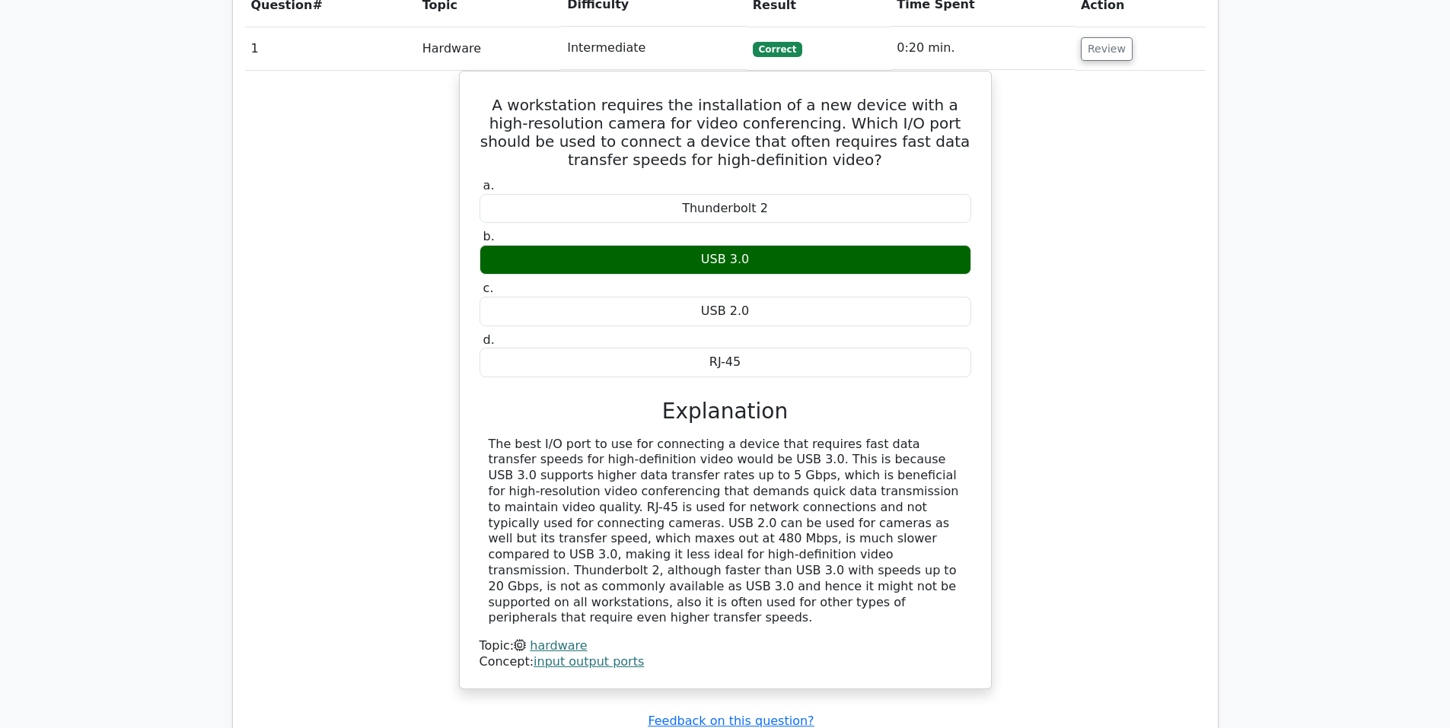
scroll to position [1522, 0]
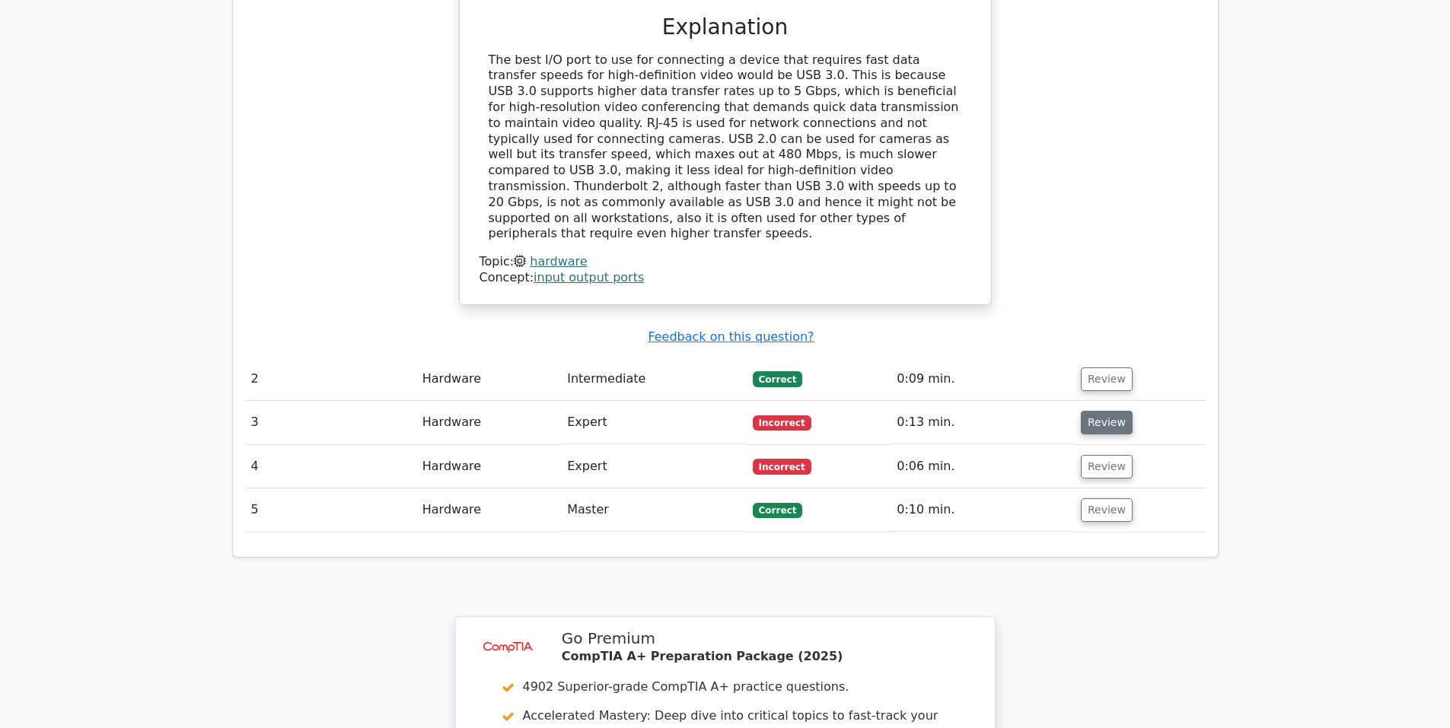
click at [1116, 411] on button "Review" at bounding box center [1107, 423] width 52 height 24
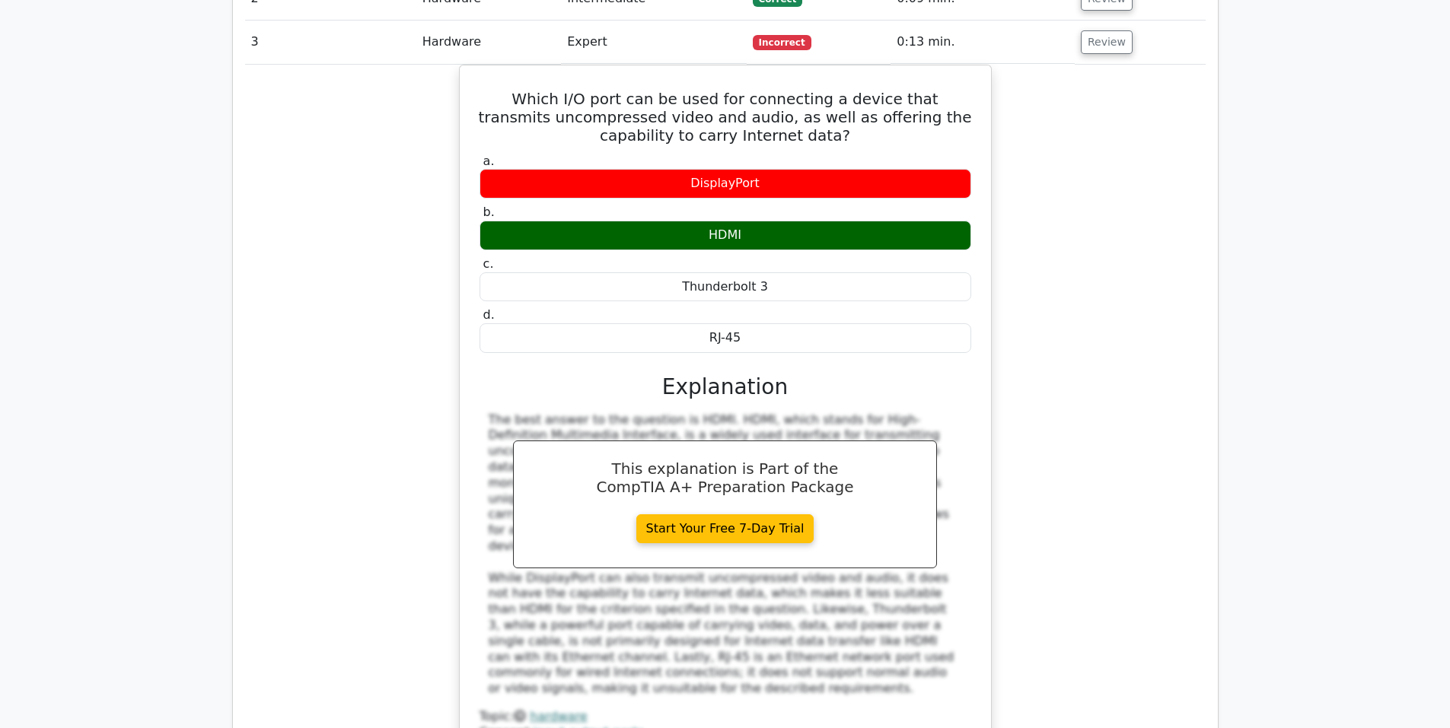
scroll to position [2283, 0]
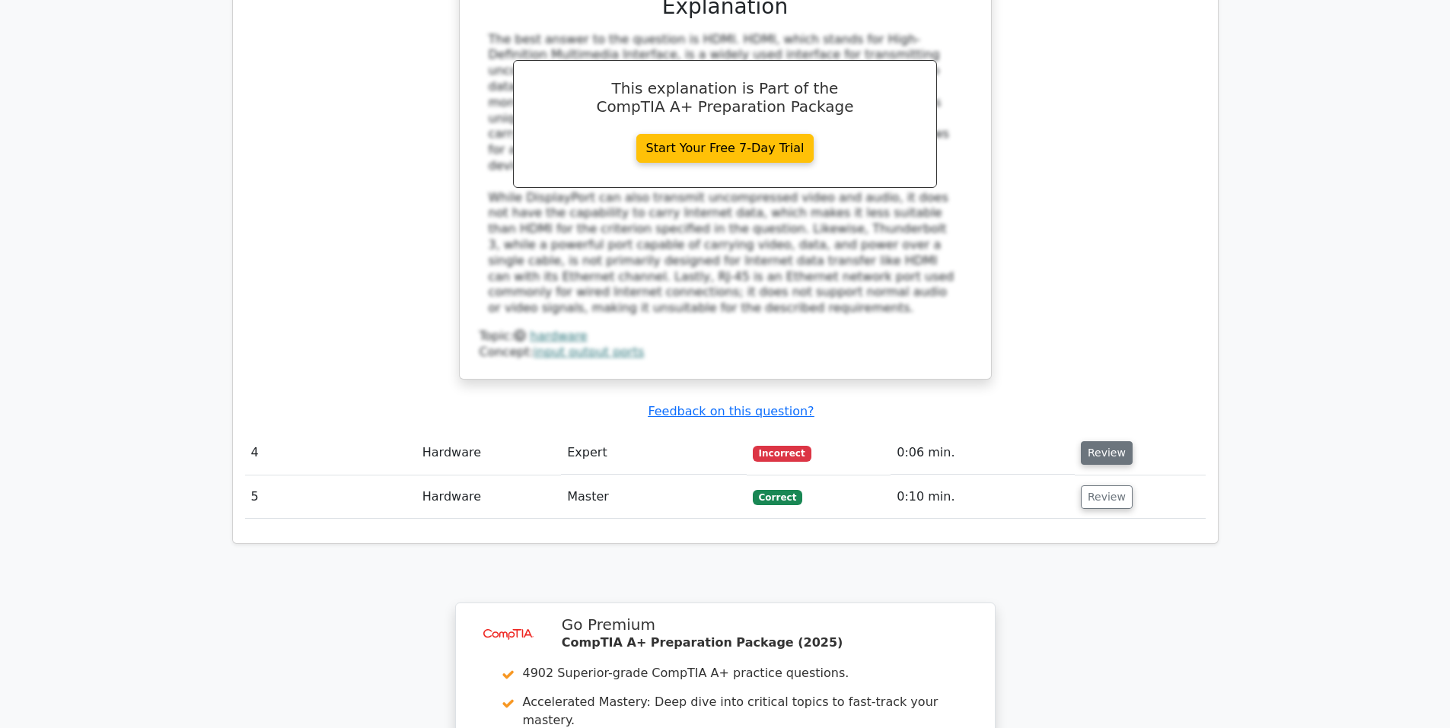
click at [1096, 441] on button "Review" at bounding box center [1107, 453] width 52 height 24
